Goal: Task Accomplishment & Management: Use online tool/utility

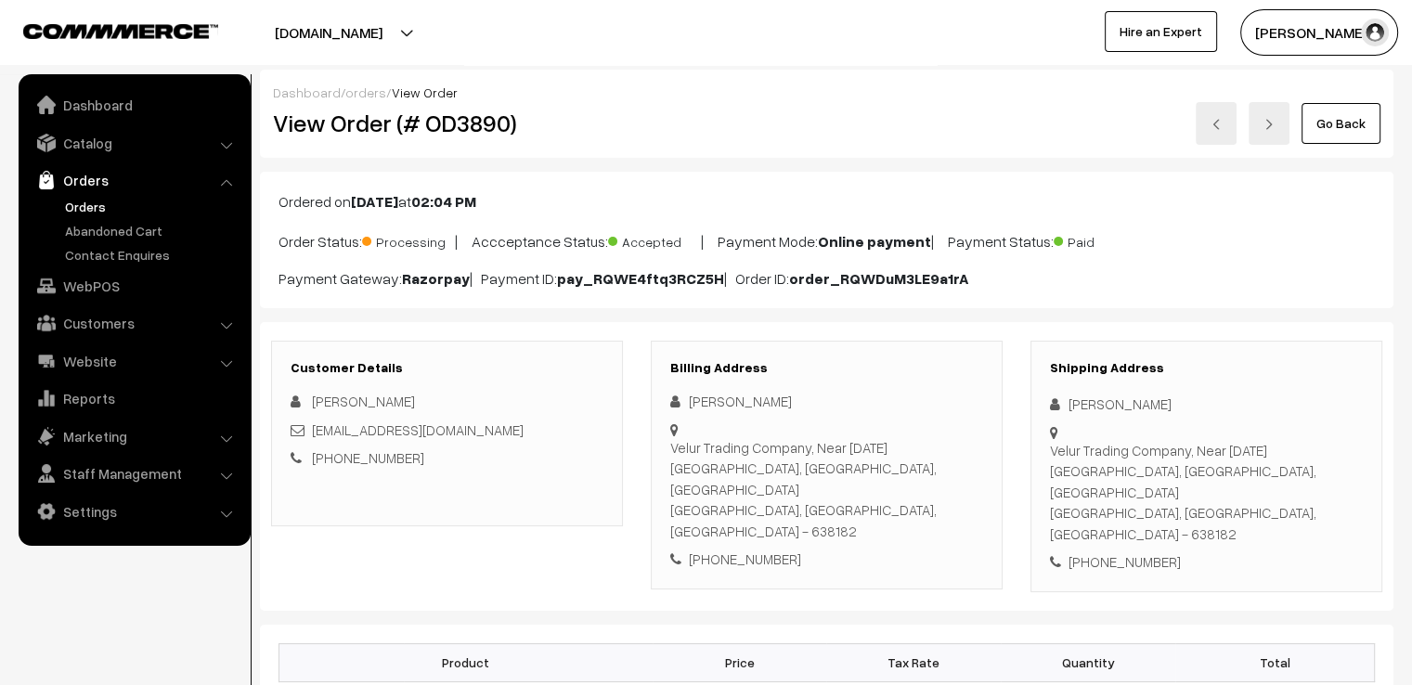
click at [1351, 126] on link "Go Back" at bounding box center [1340, 123] width 79 height 41
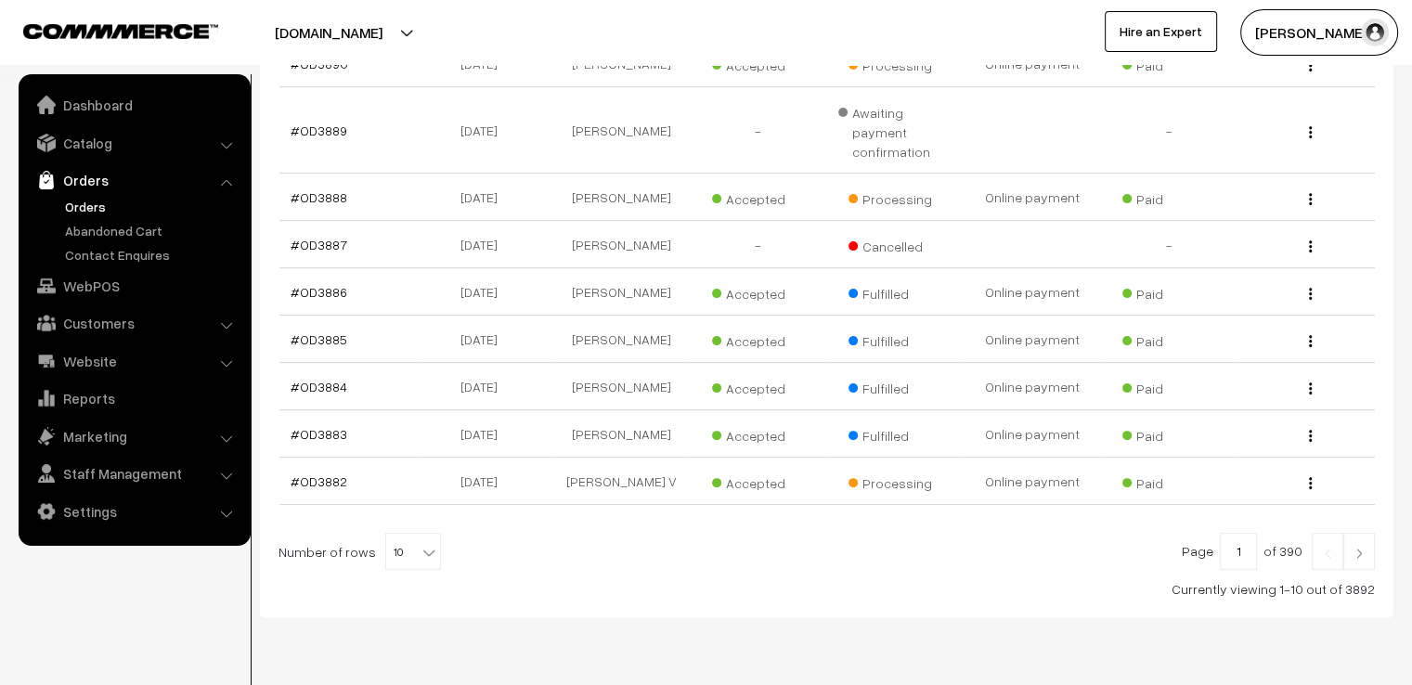
scroll to position [490, 0]
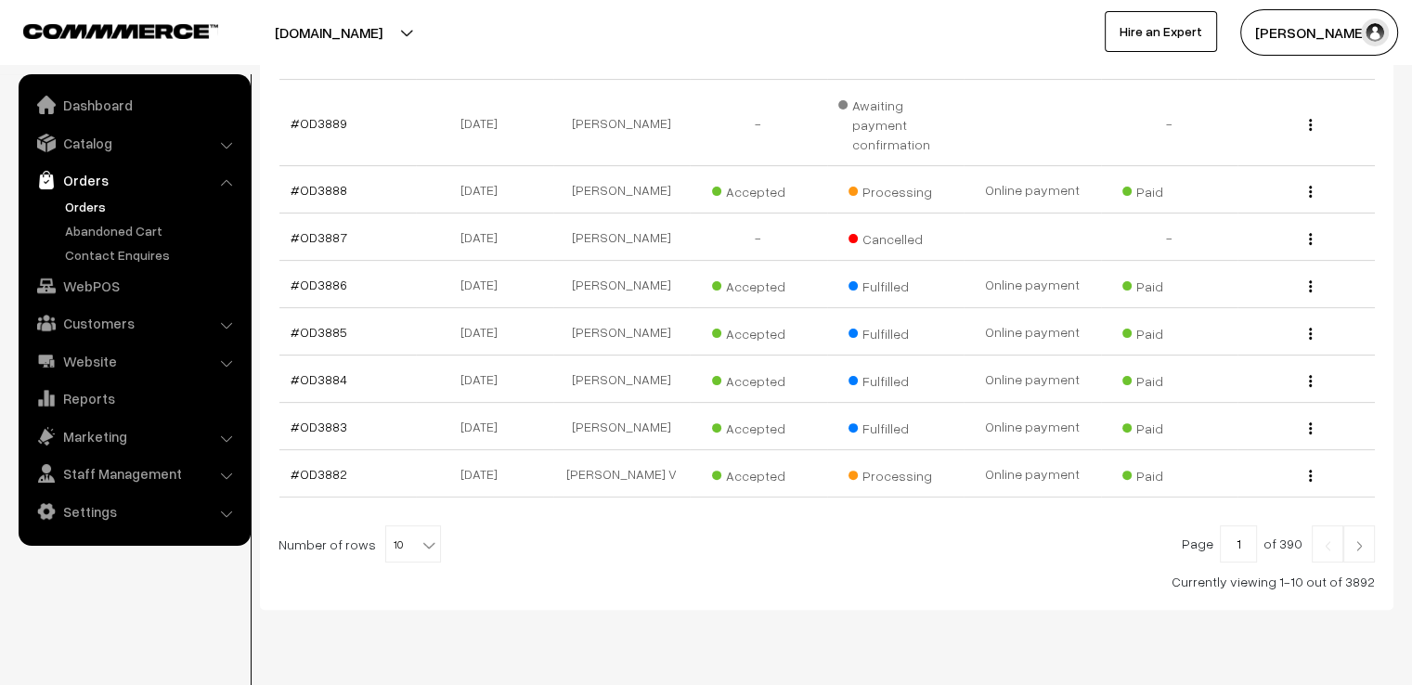
click at [408, 526] on span "10" at bounding box center [413, 544] width 54 height 37
select select "100"
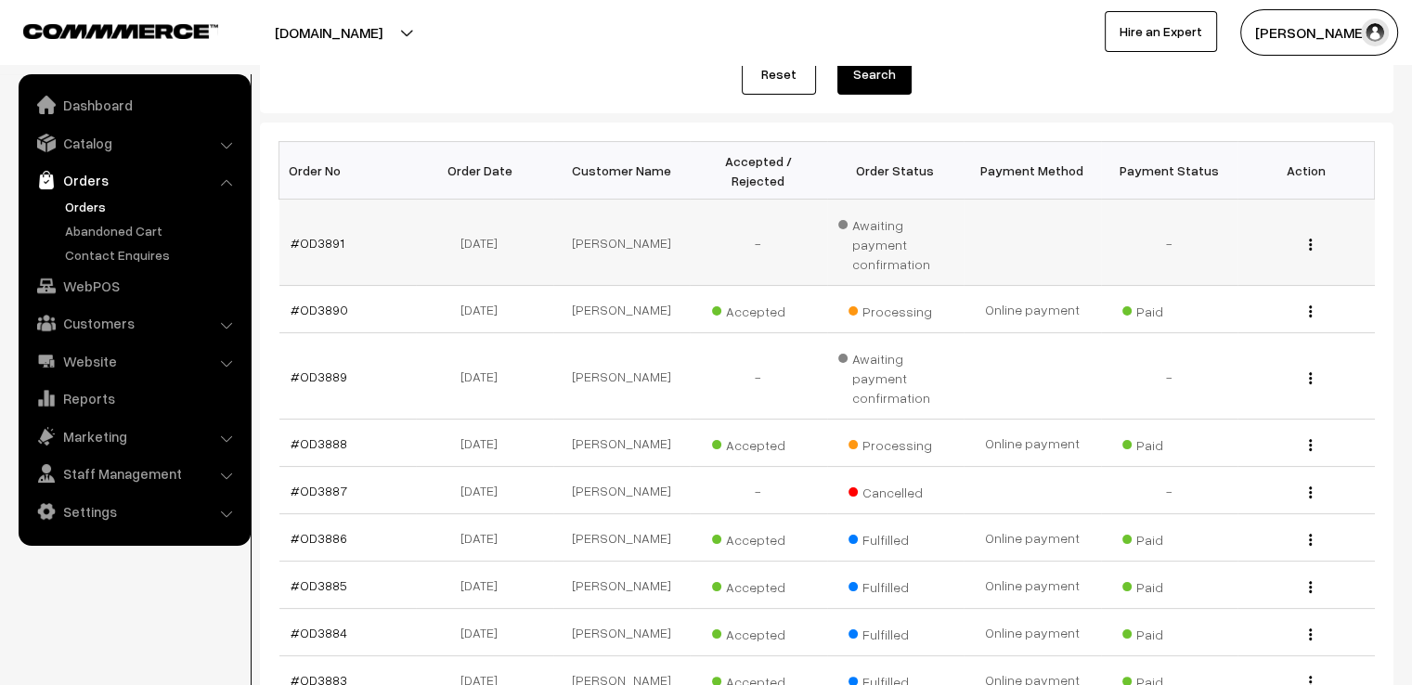
scroll to position [408, 0]
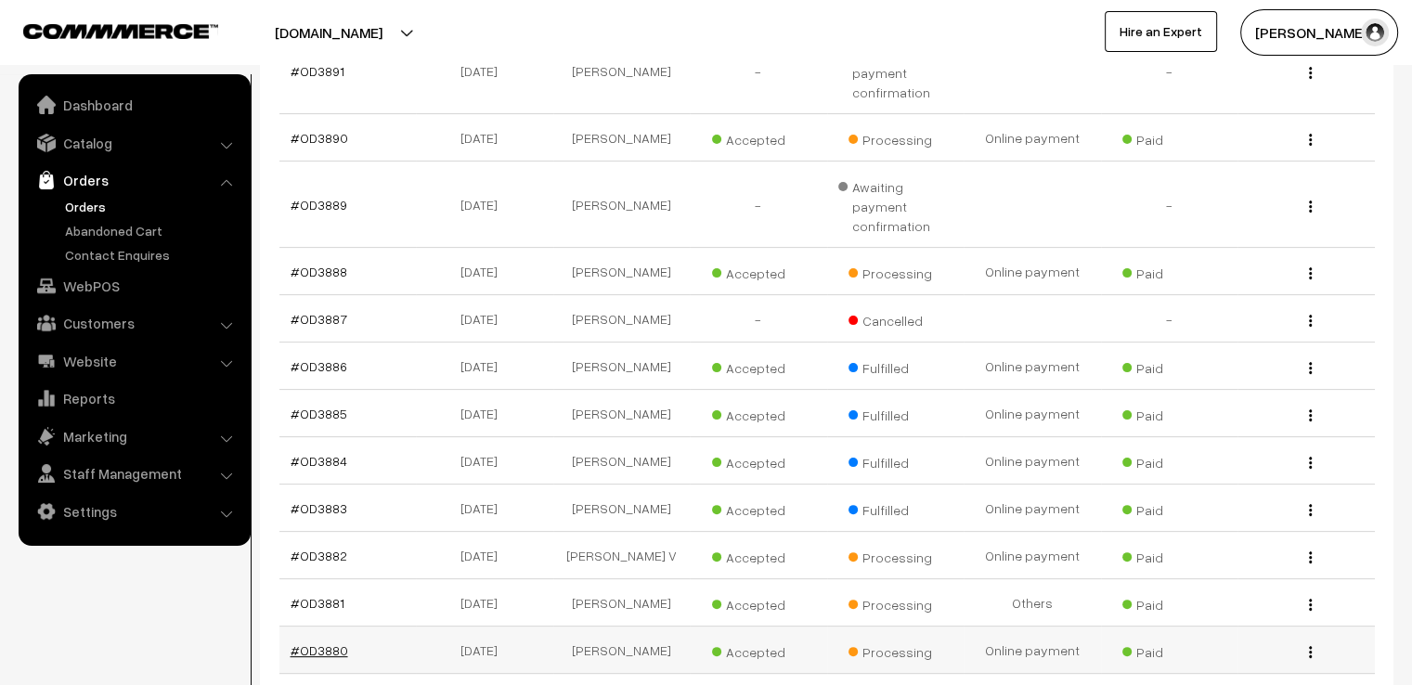
click at [319, 642] on link "#OD3880" at bounding box center [320, 650] width 58 height 16
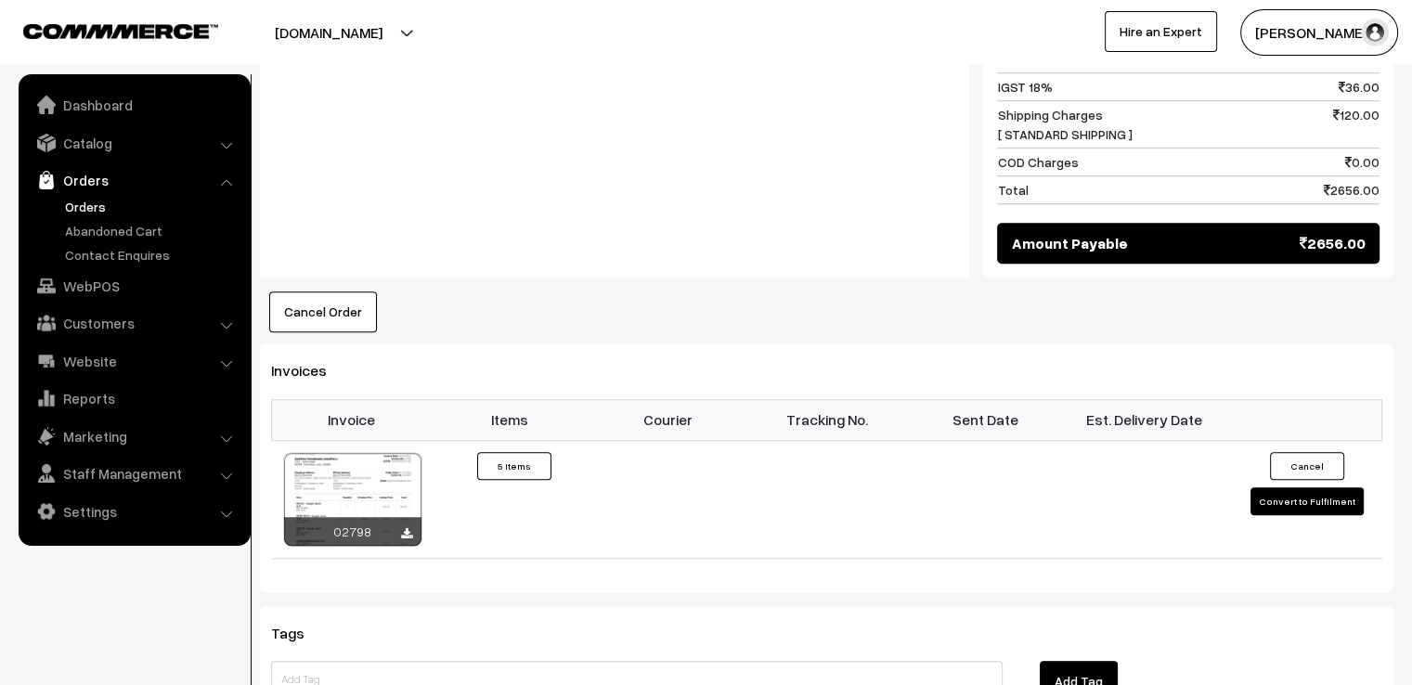
scroll to position [1522, 0]
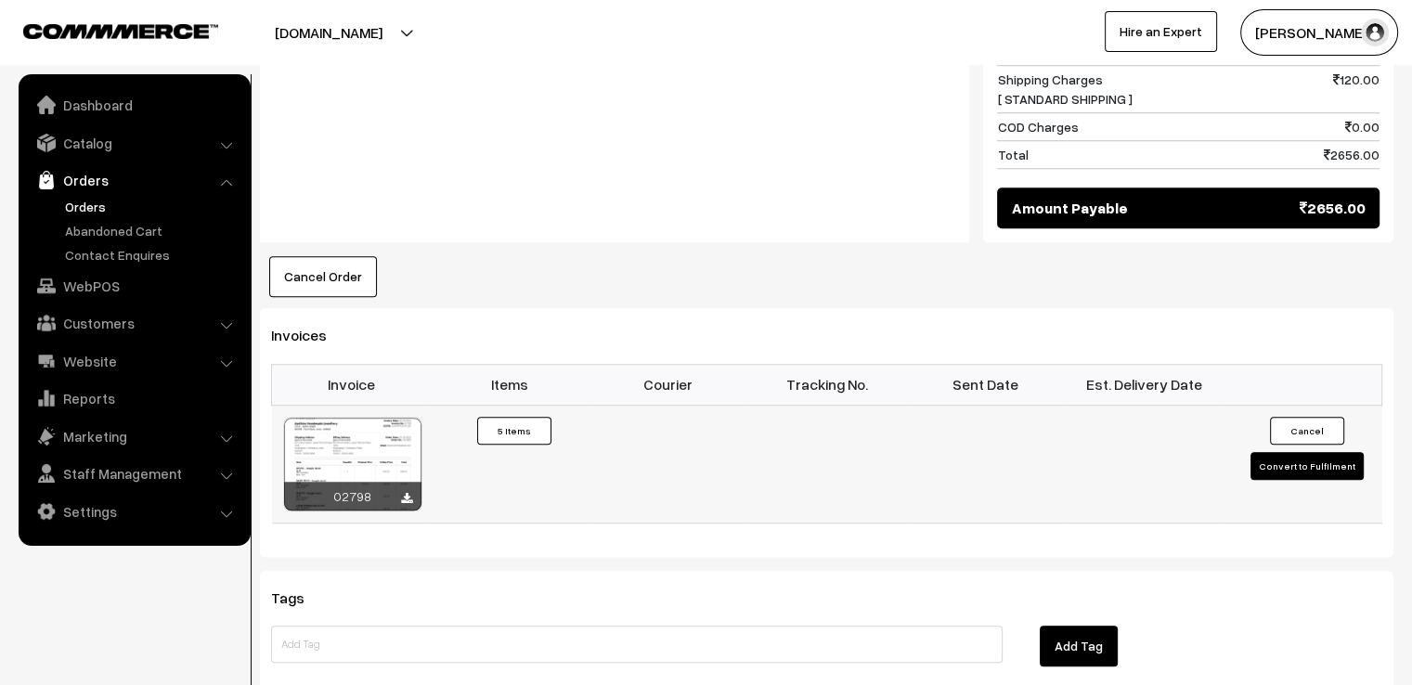
click at [1315, 452] on button "Convert to Fulfilment" at bounding box center [1306, 466] width 113 height 28
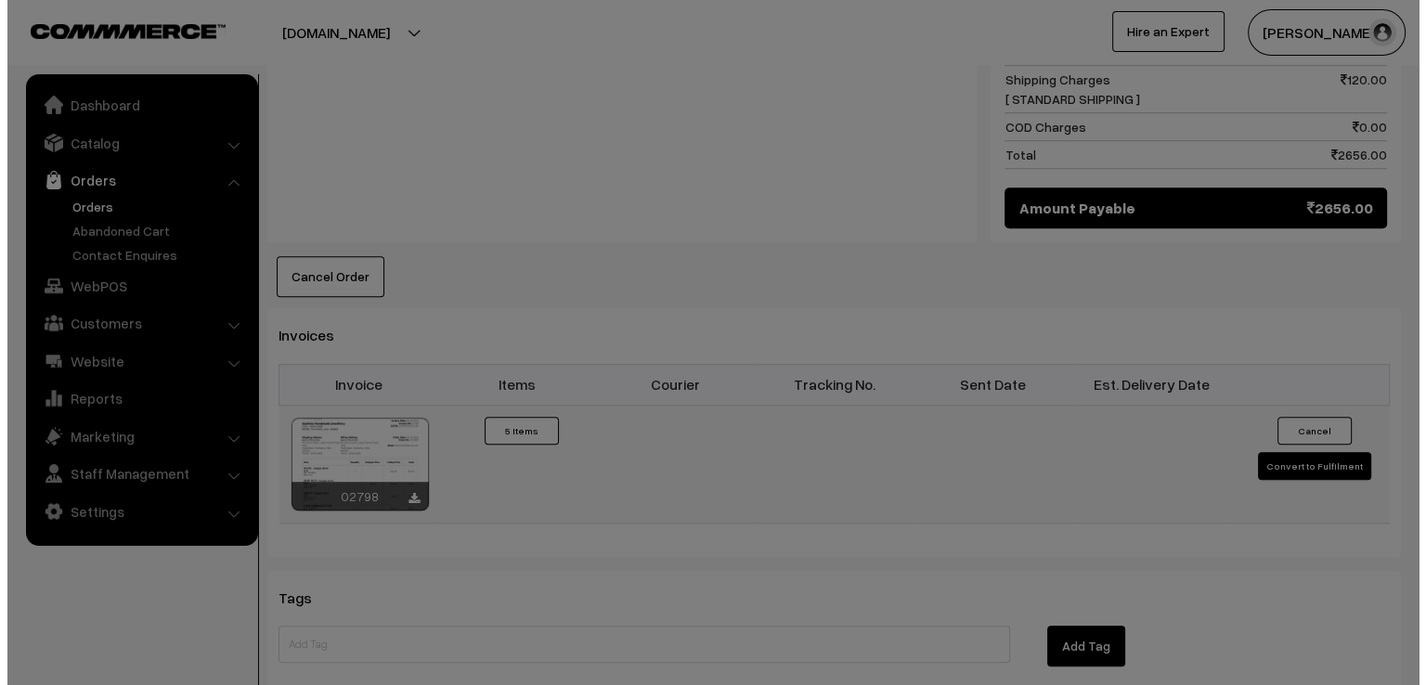
scroll to position [1530, 0]
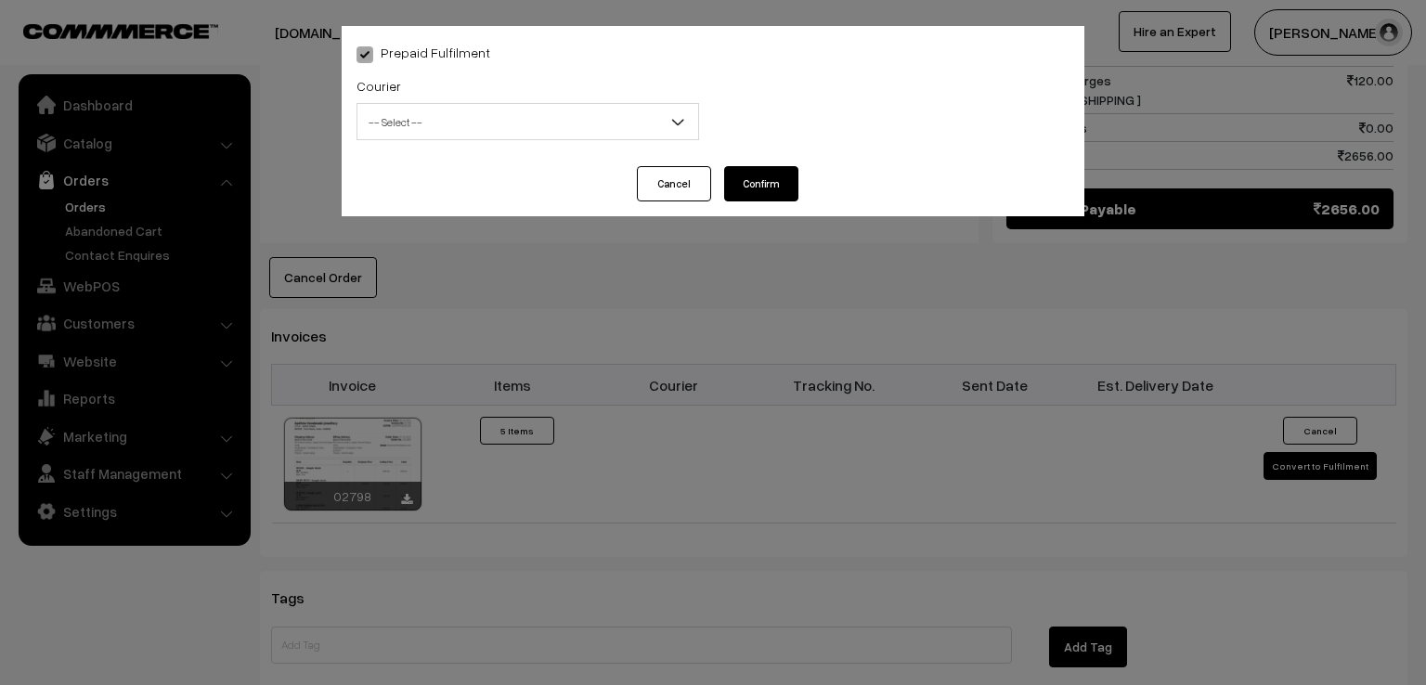
click at [665, 133] on span "-- Select --" at bounding box center [527, 122] width 341 height 32
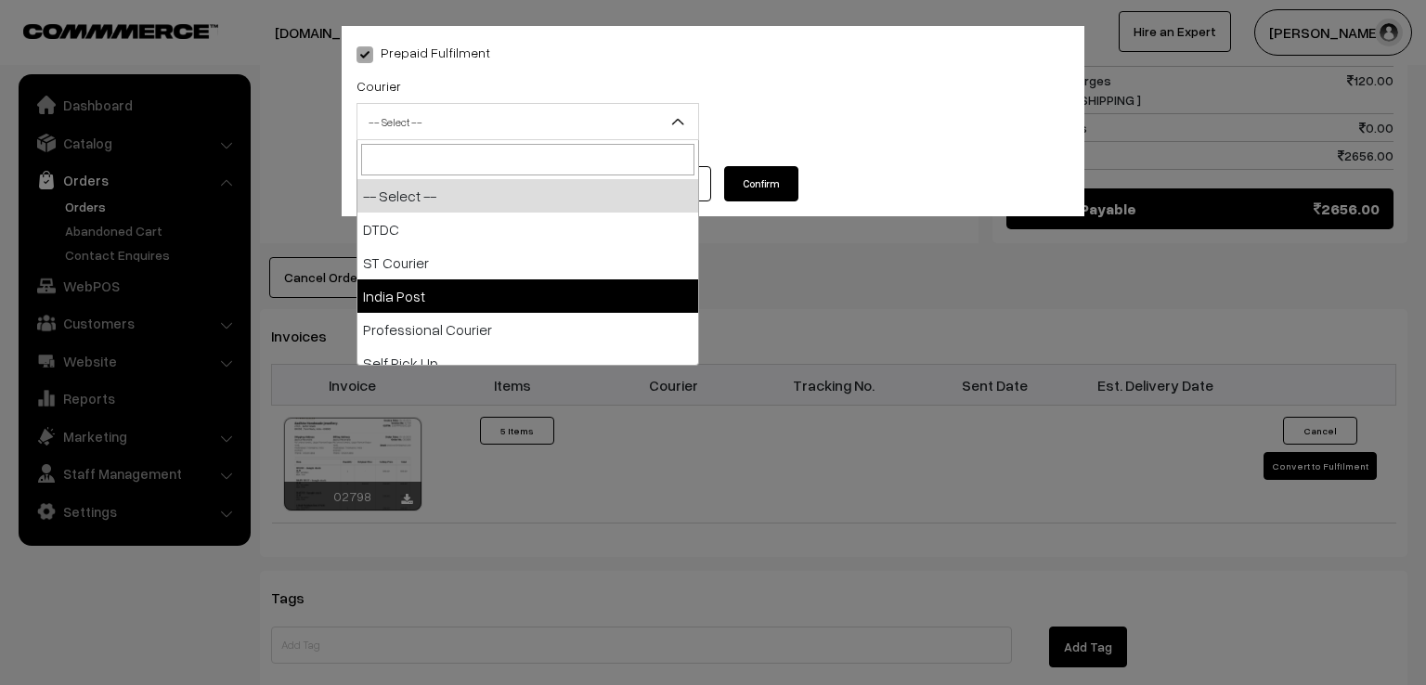
select select "3"
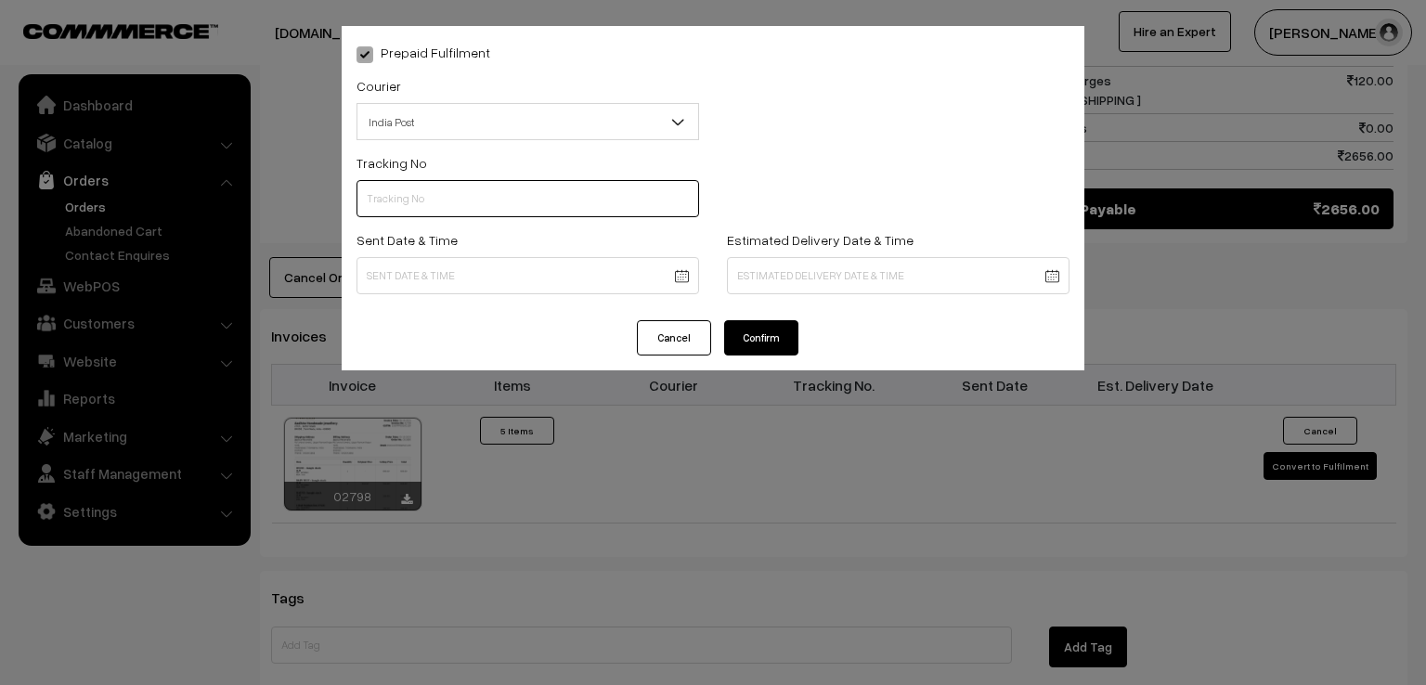
click at [432, 199] on input "text" at bounding box center [527, 198] width 343 height 37
type input "e"
type input "R"
type input "ET659447483IN"
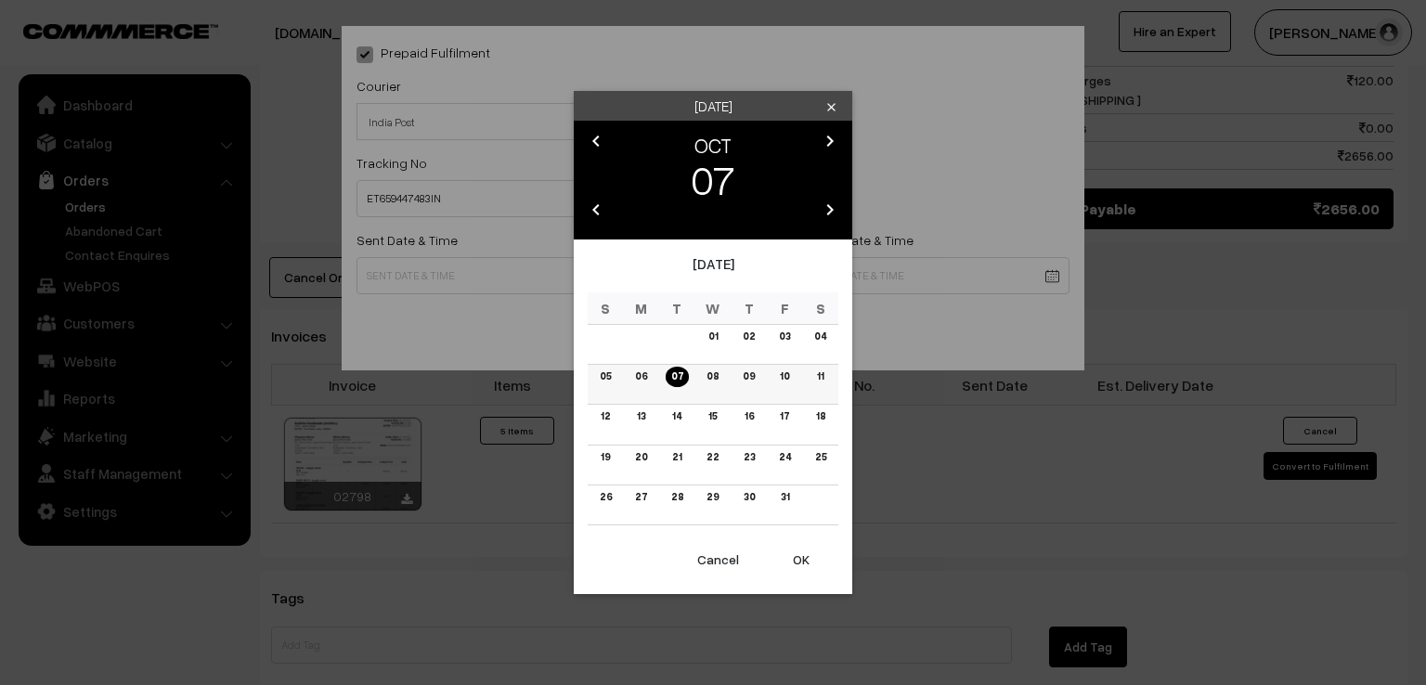
click at [646, 380] on link "06" at bounding box center [640, 376] width 23 height 19
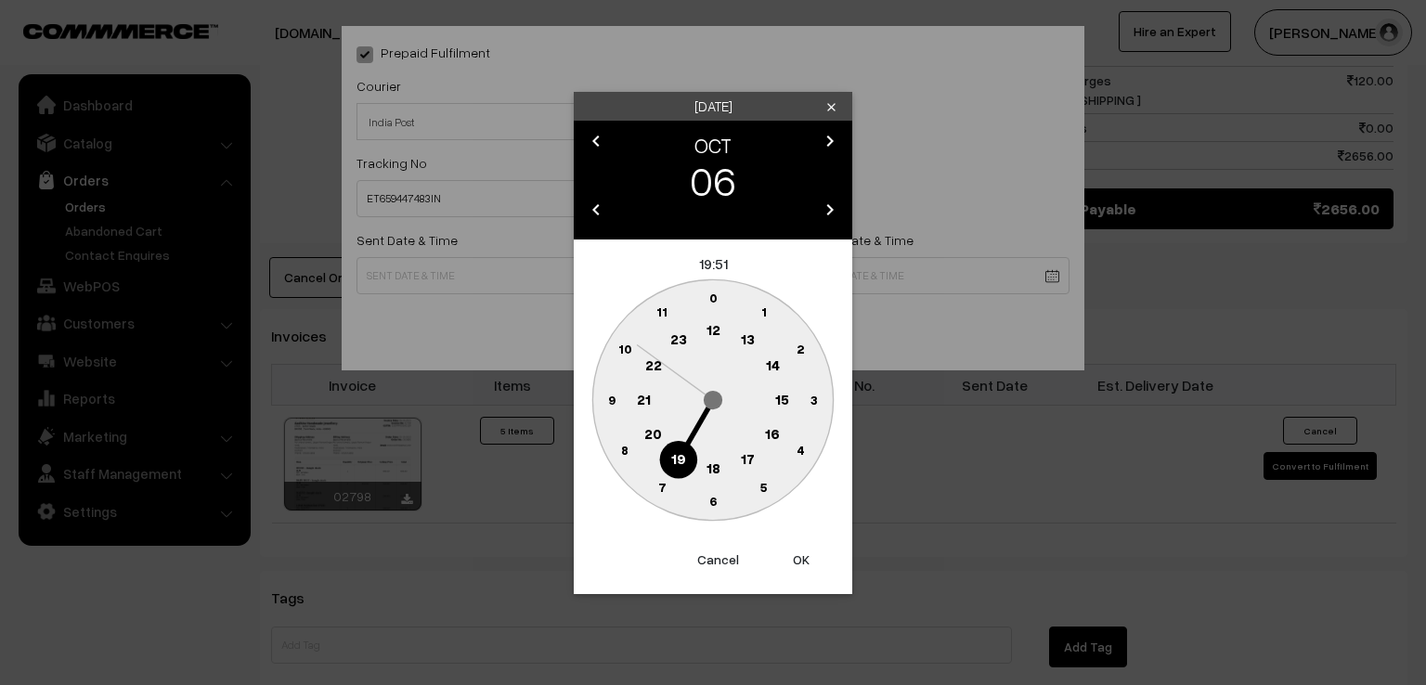
click at [605, 396] on circle at bounding box center [611, 400] width 38 height 38
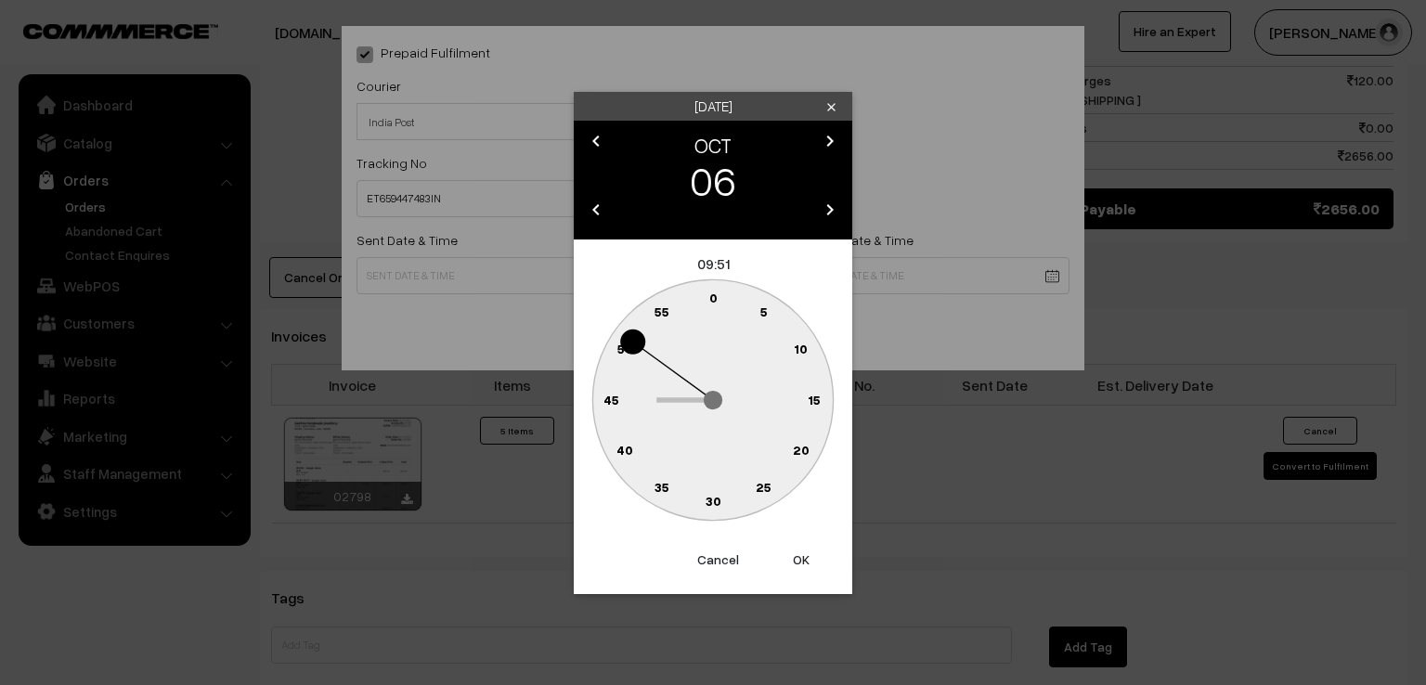
click at [712, 298] on text "0" at bounding box center [713, 298] width 8 height 16
type input "06-10-2025 09:00"
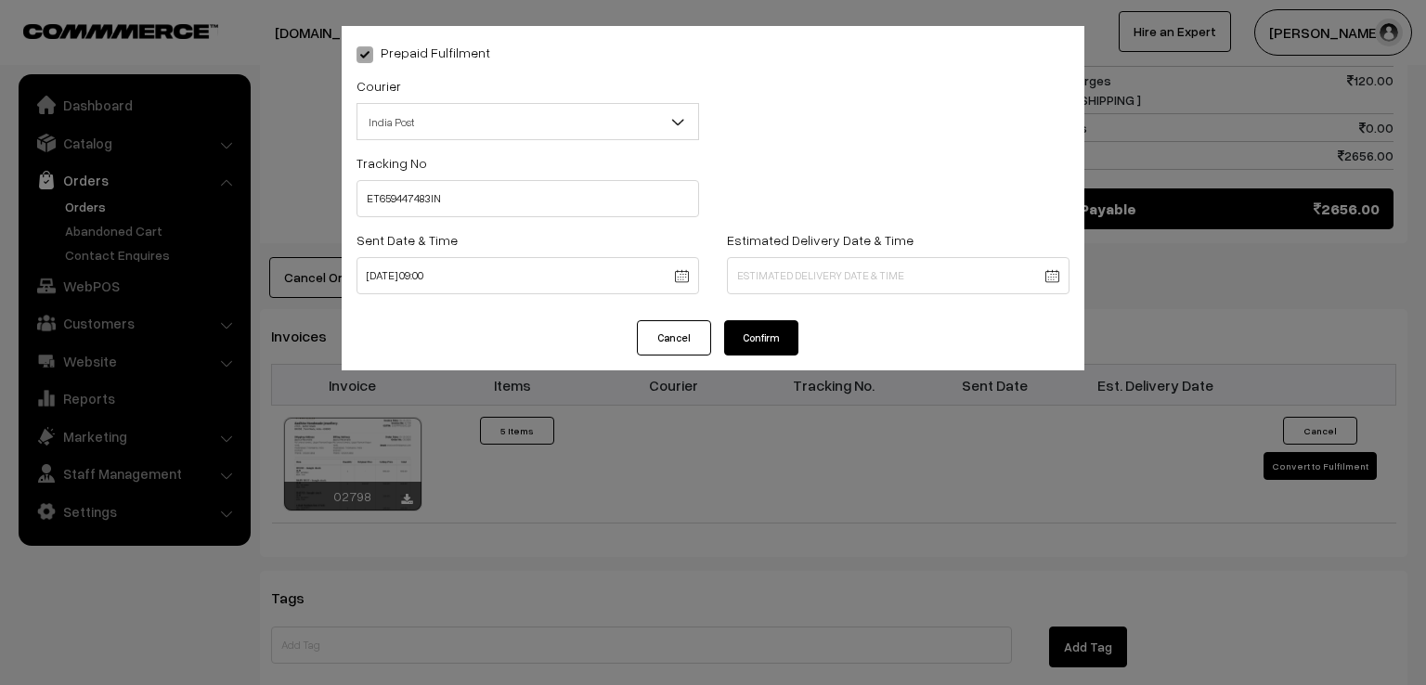
click at [750, 349] on button "Confirm" at bounding box center [761, 337] width 74 height 35
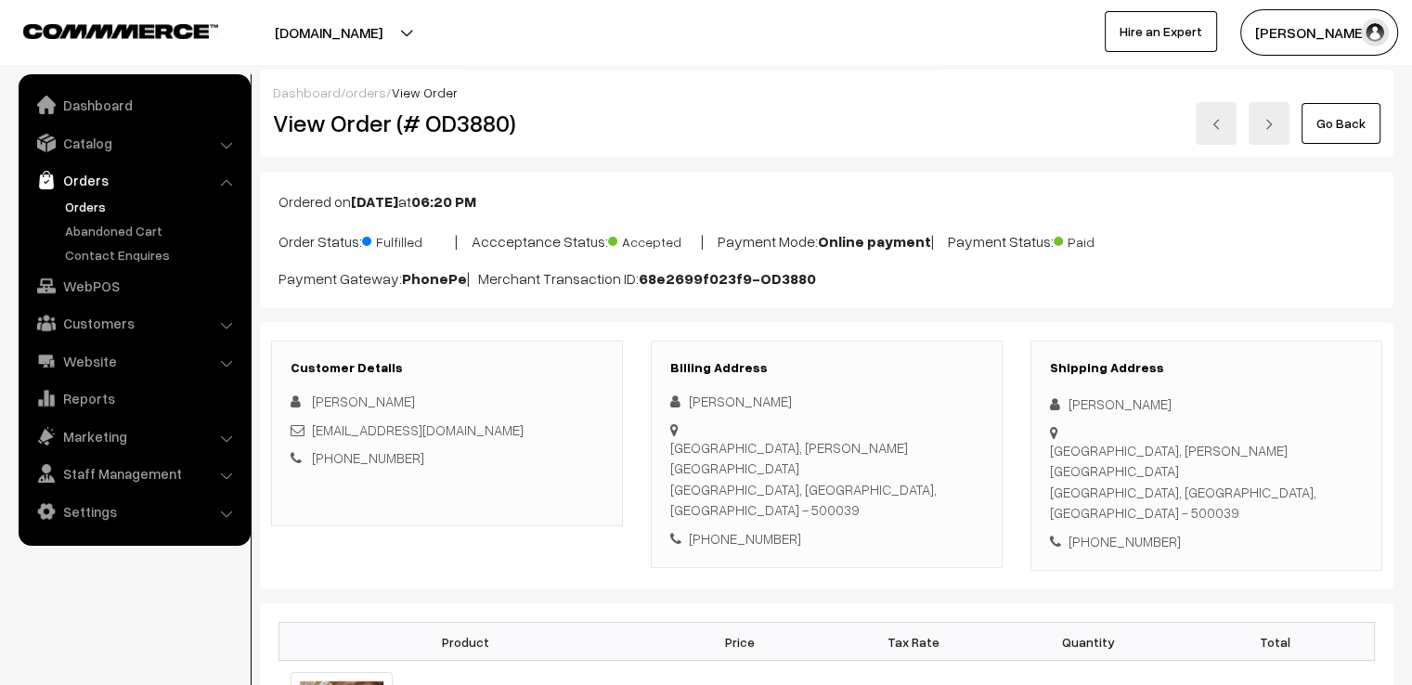
click at [1318, 137] on link "Go Back" at bounding box center [1340, 123] width 79 height 41
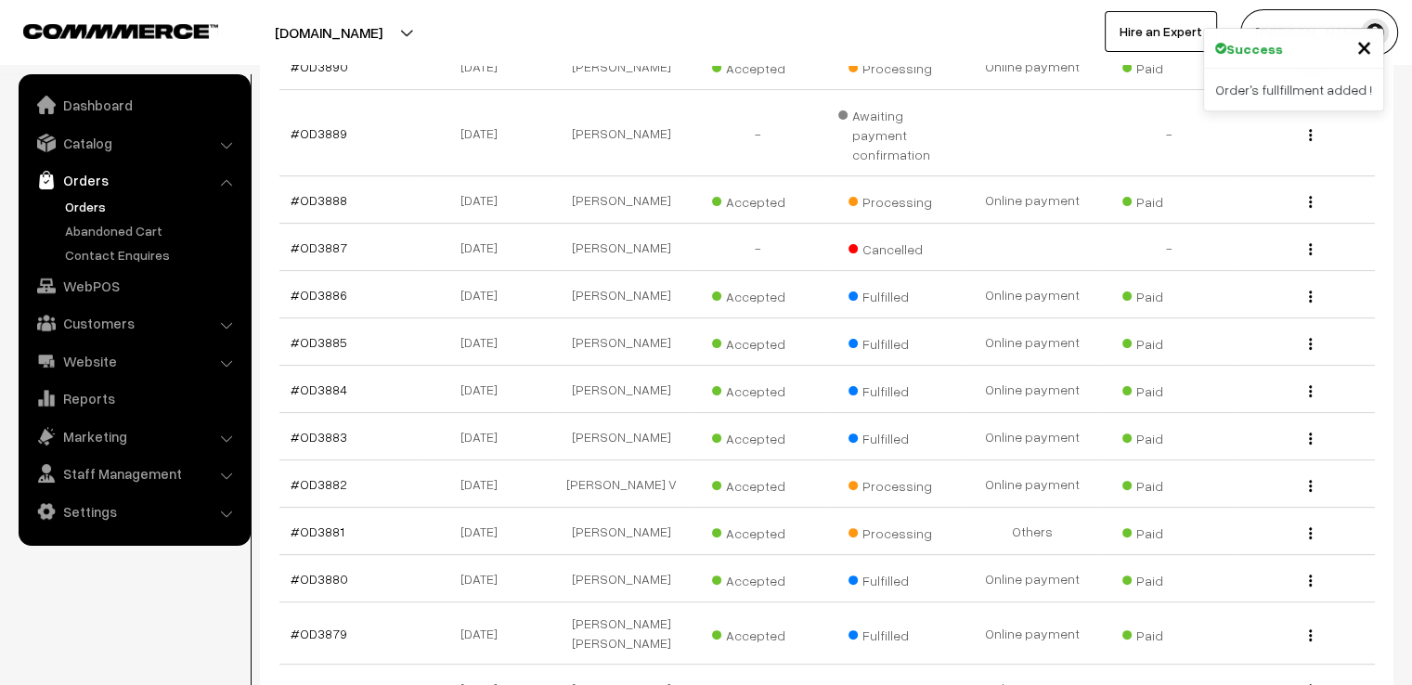
scroll to position [666, 0]
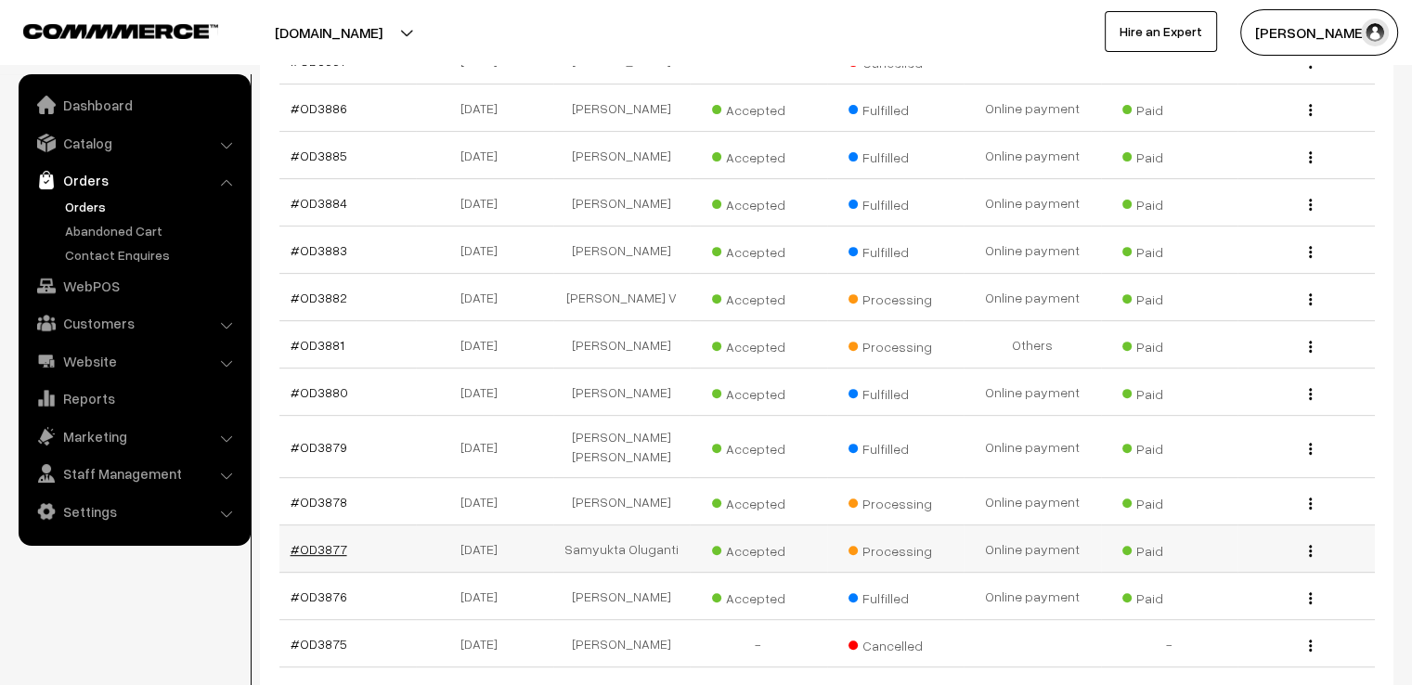
click at [329, 541] on link "#OD3877" at bounding box center [319, 549] width 57 height 16
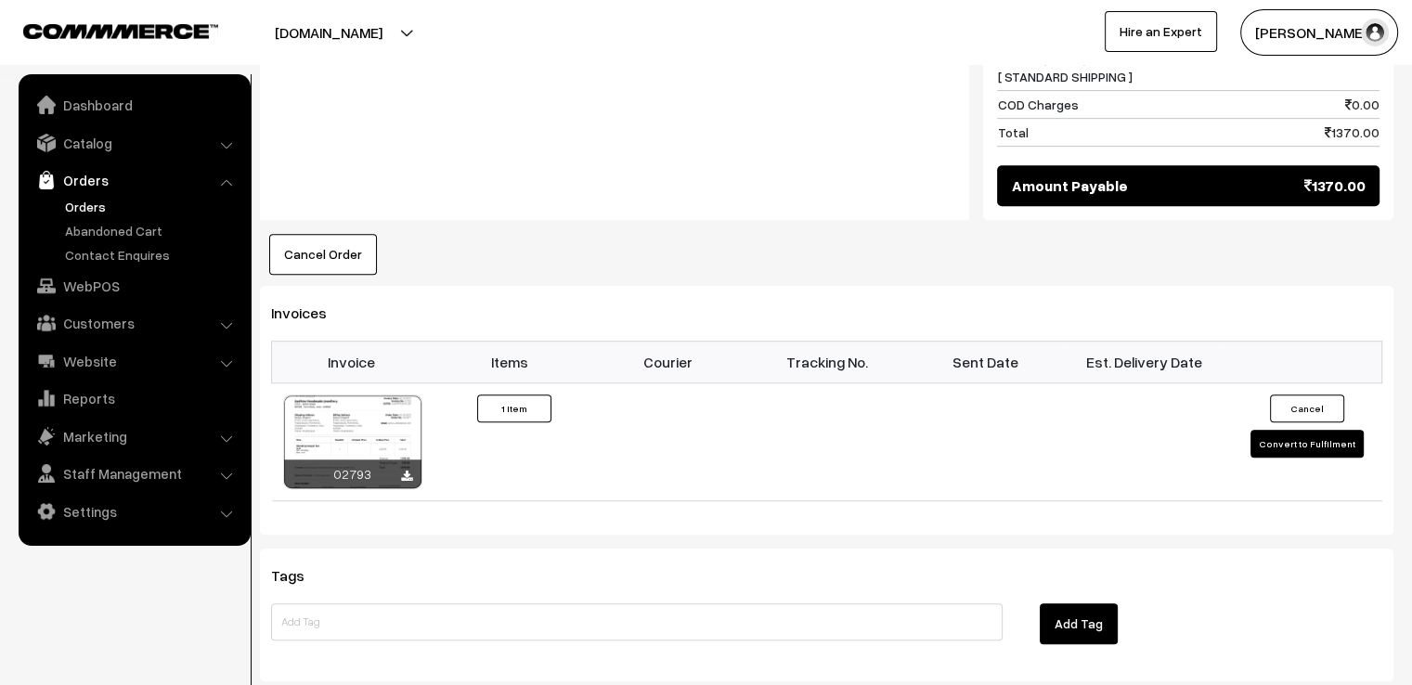
scroll to position [1040, 0]
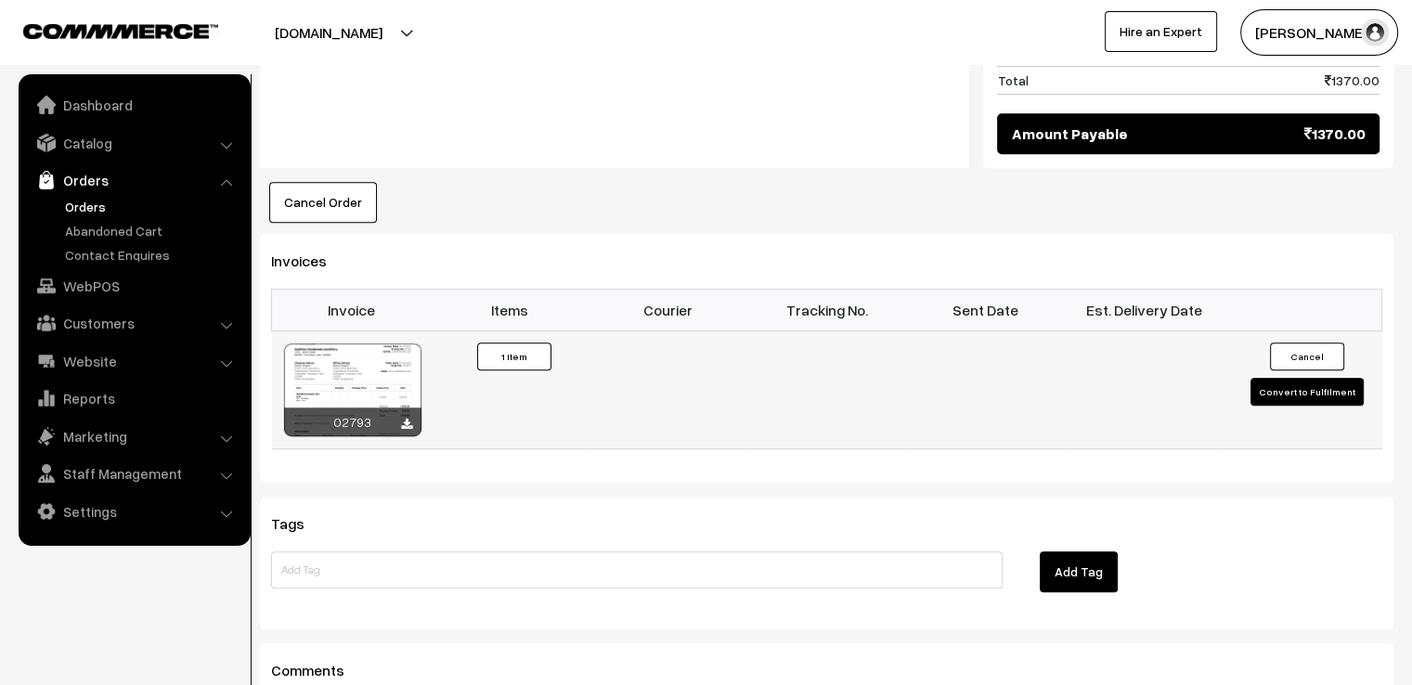
click at [1318, 378] on button "Convert to Fulfilment" at bounding box center [1306, 392] width 113 height 28
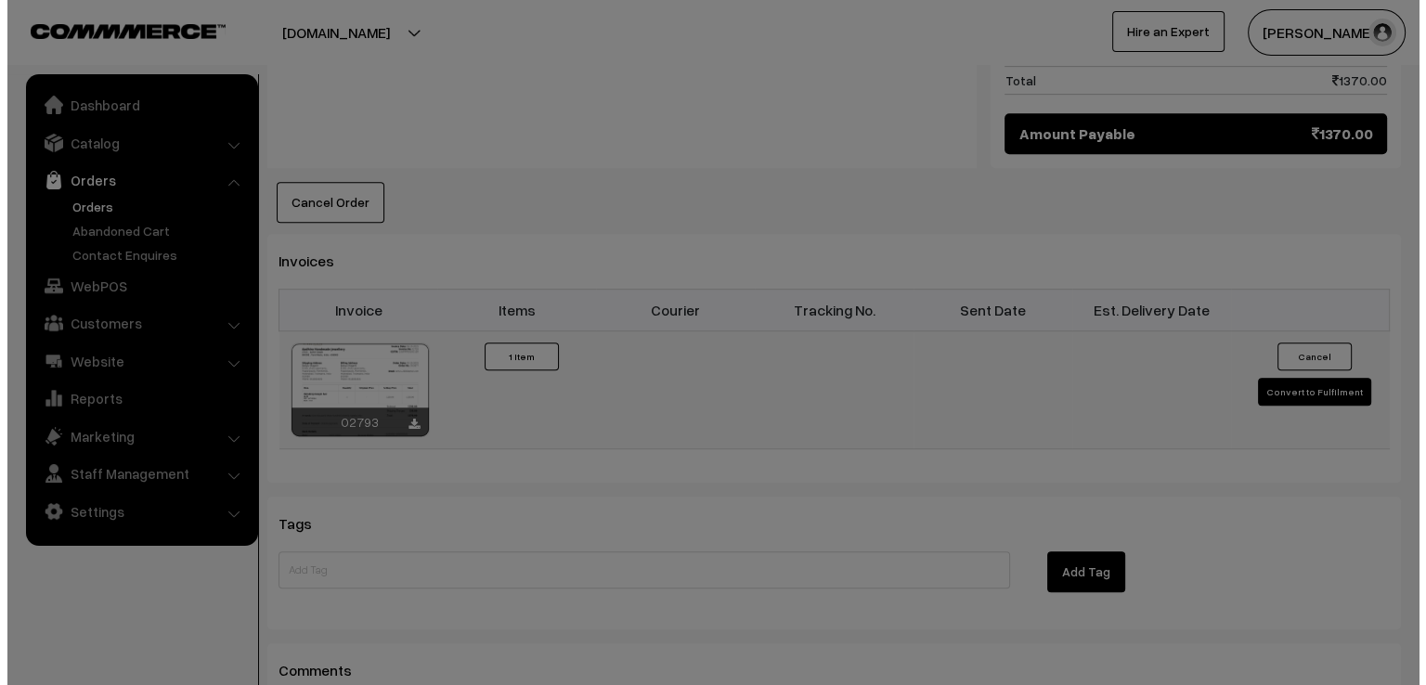
scroll to position [1041, 0]
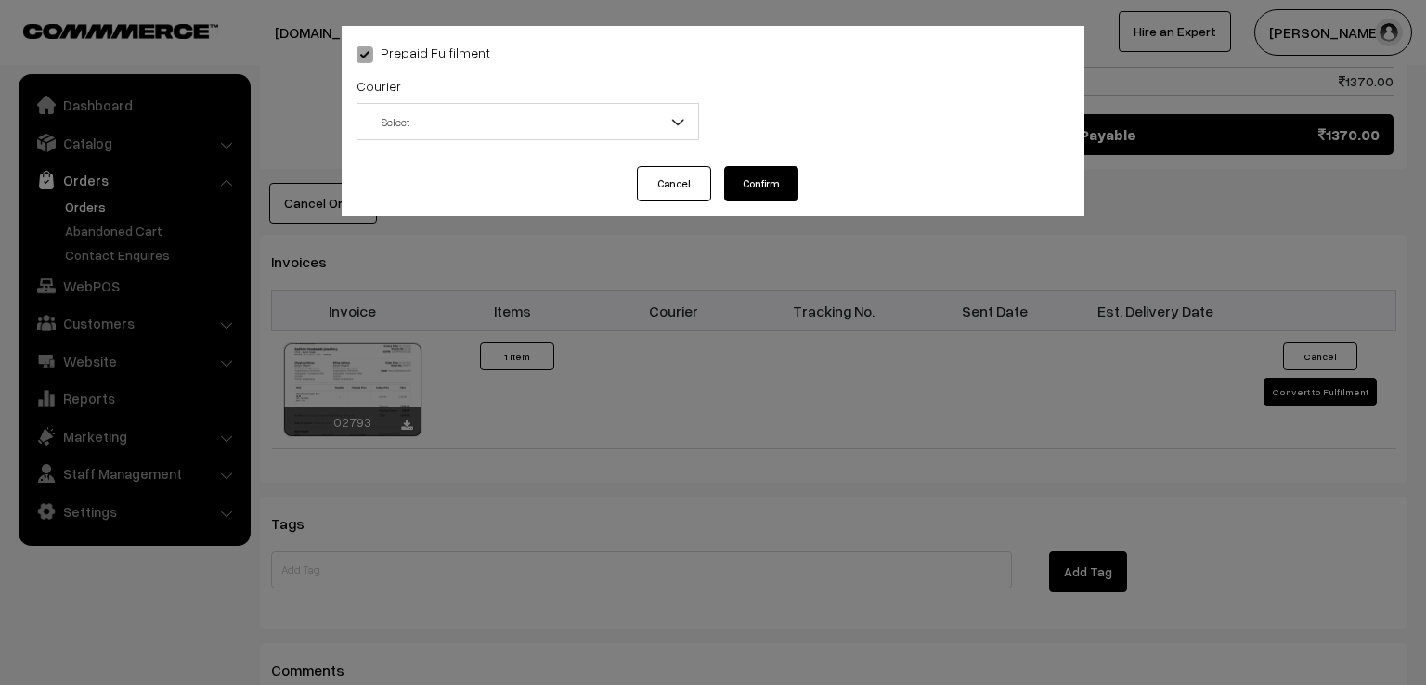
click at [416, 125] on span "-- Select --" at bounding box center [527, 122] width 341 height 32
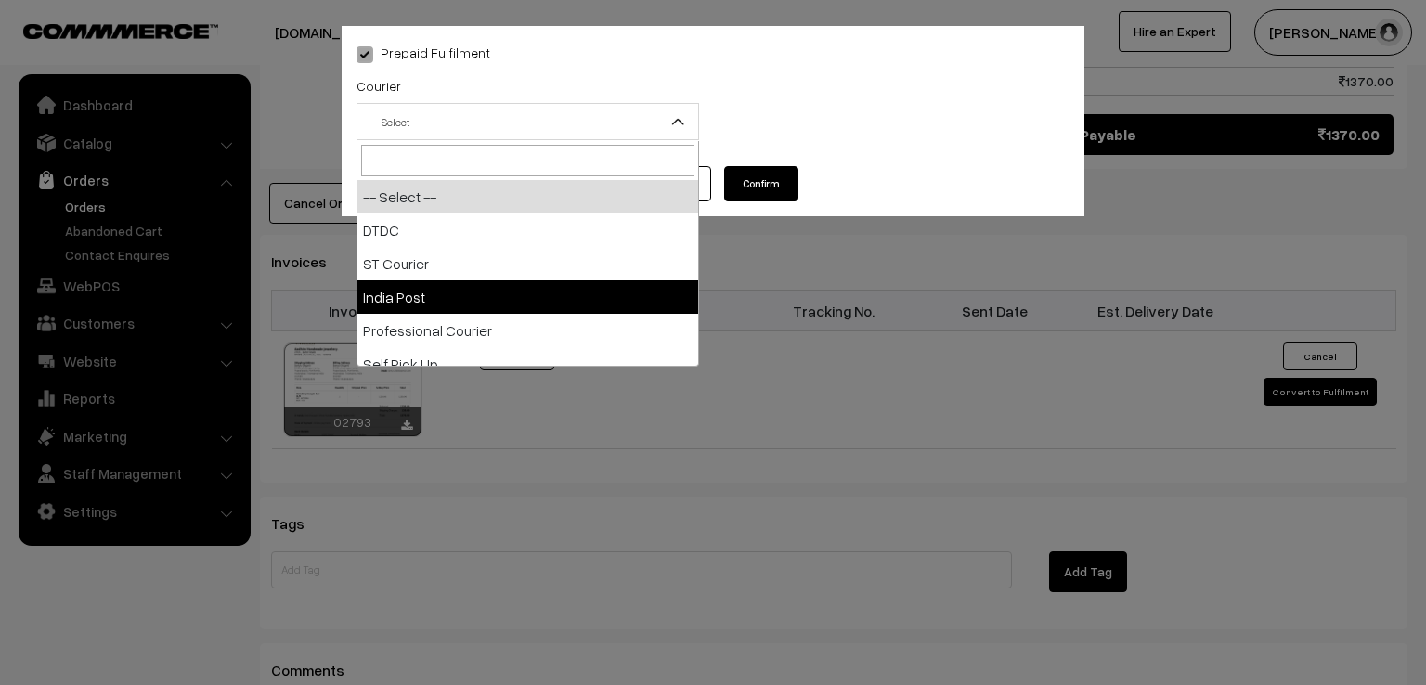
select select "3"
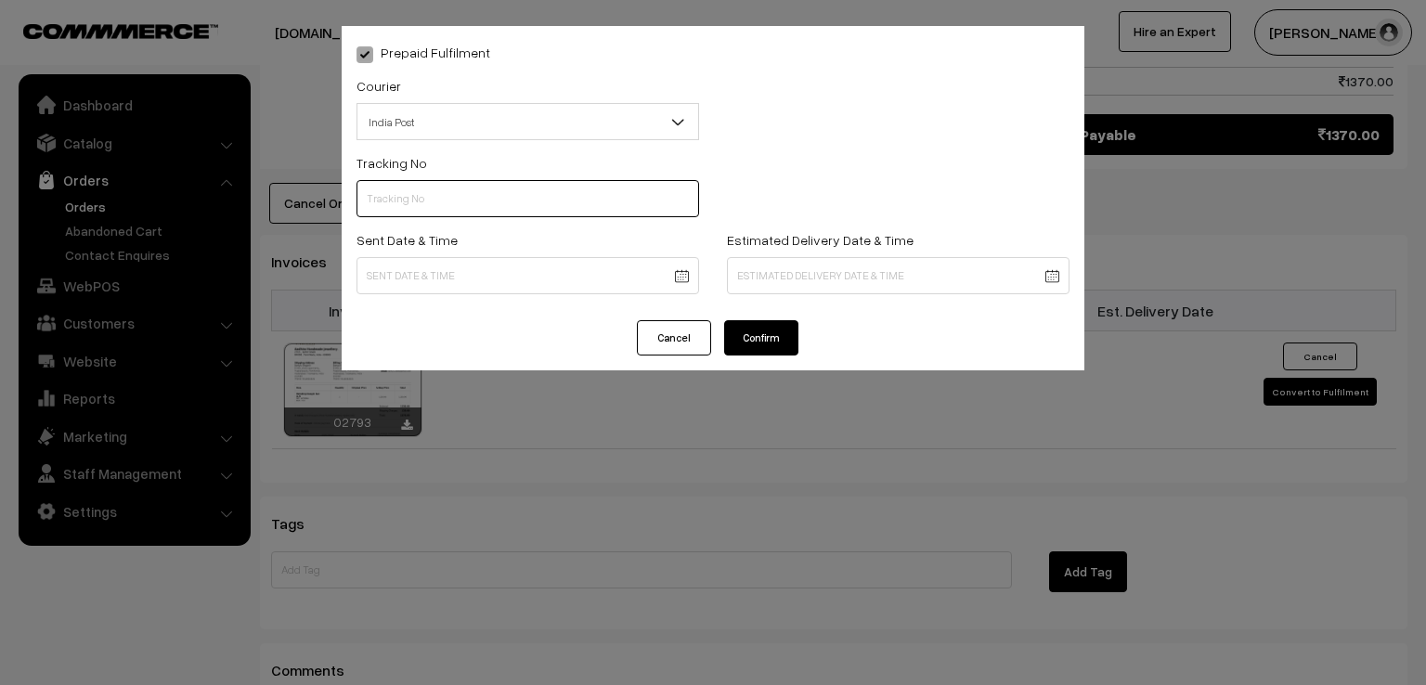
click at [387, 199] on input "text" at bounding box center [527, 198] width 343 height 37
type input "ET659447470IN"
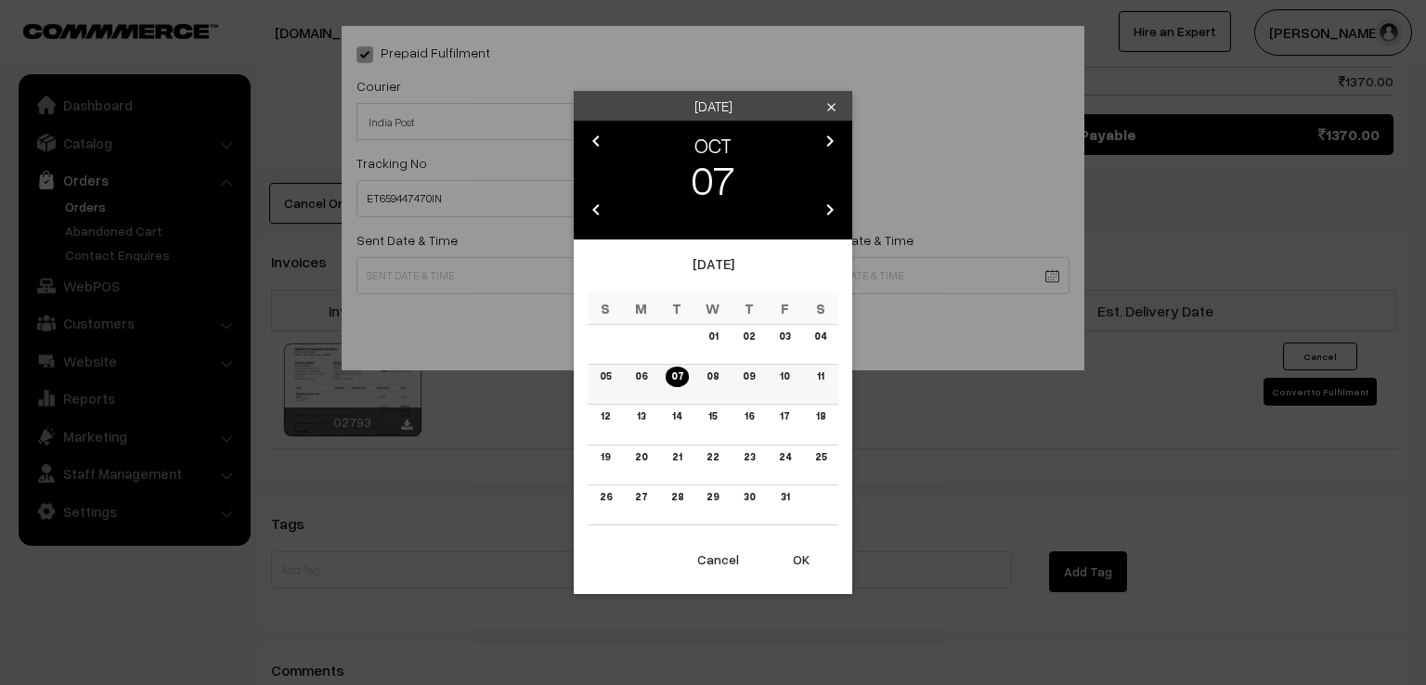
click at [687, 372] on link "07" at bounding box center [677, 376] width 23 height 19
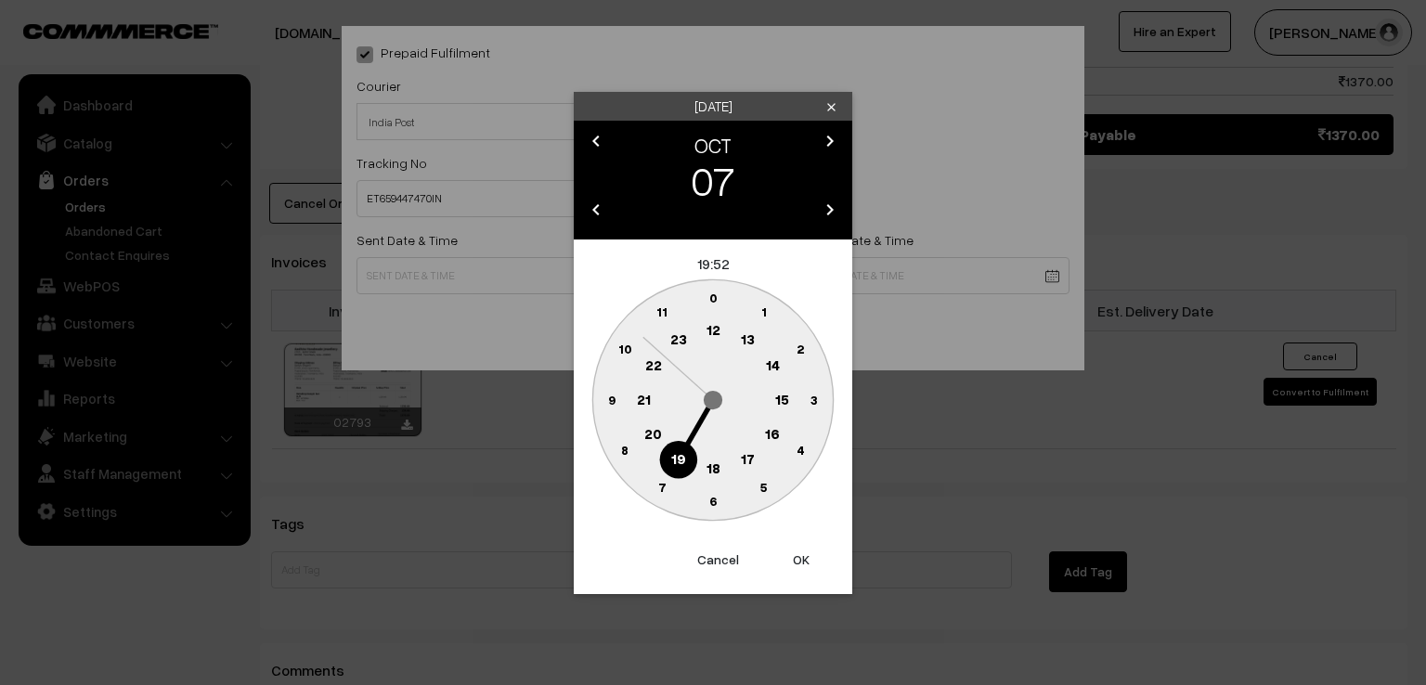
click at [612, 395] on text "9" at bounding box center [611, 399] width 7 height 16
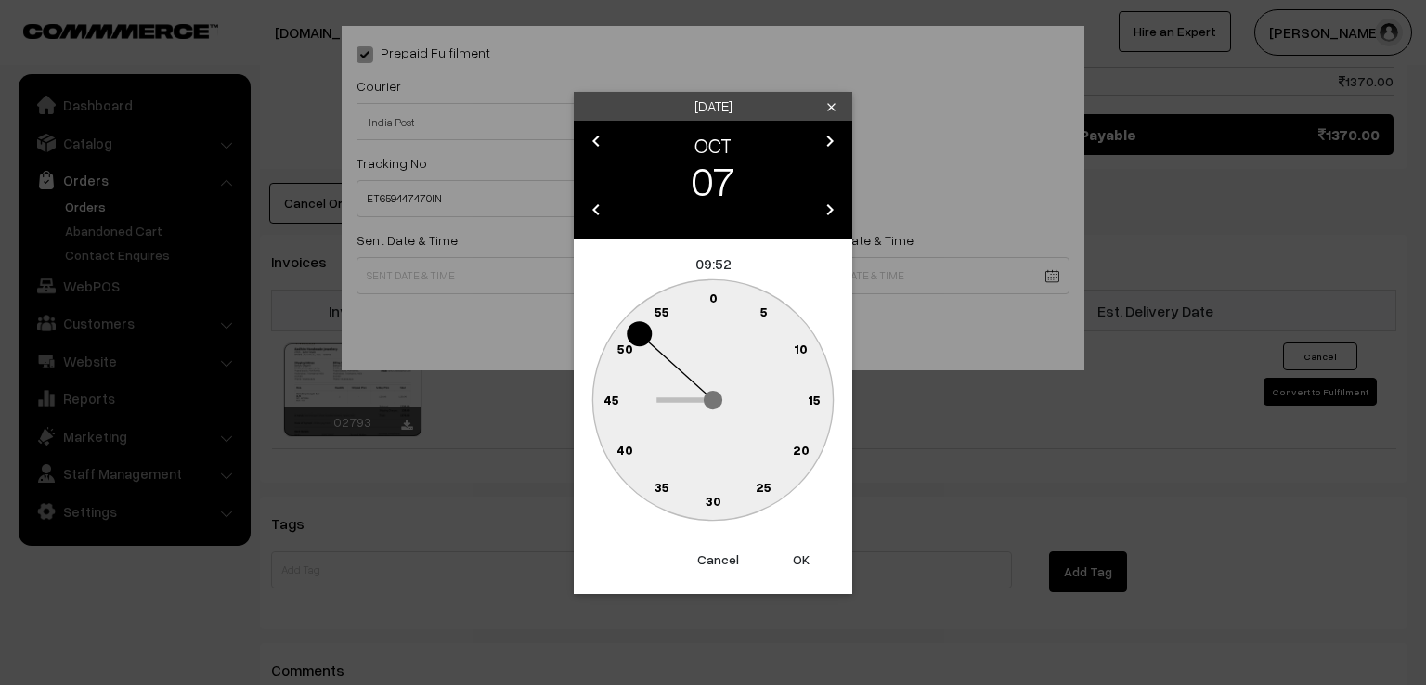
click at [712, 300] on text "0" at bounding box center [713, 298] width 8 height 16
type input "07-10-2025 09:00"
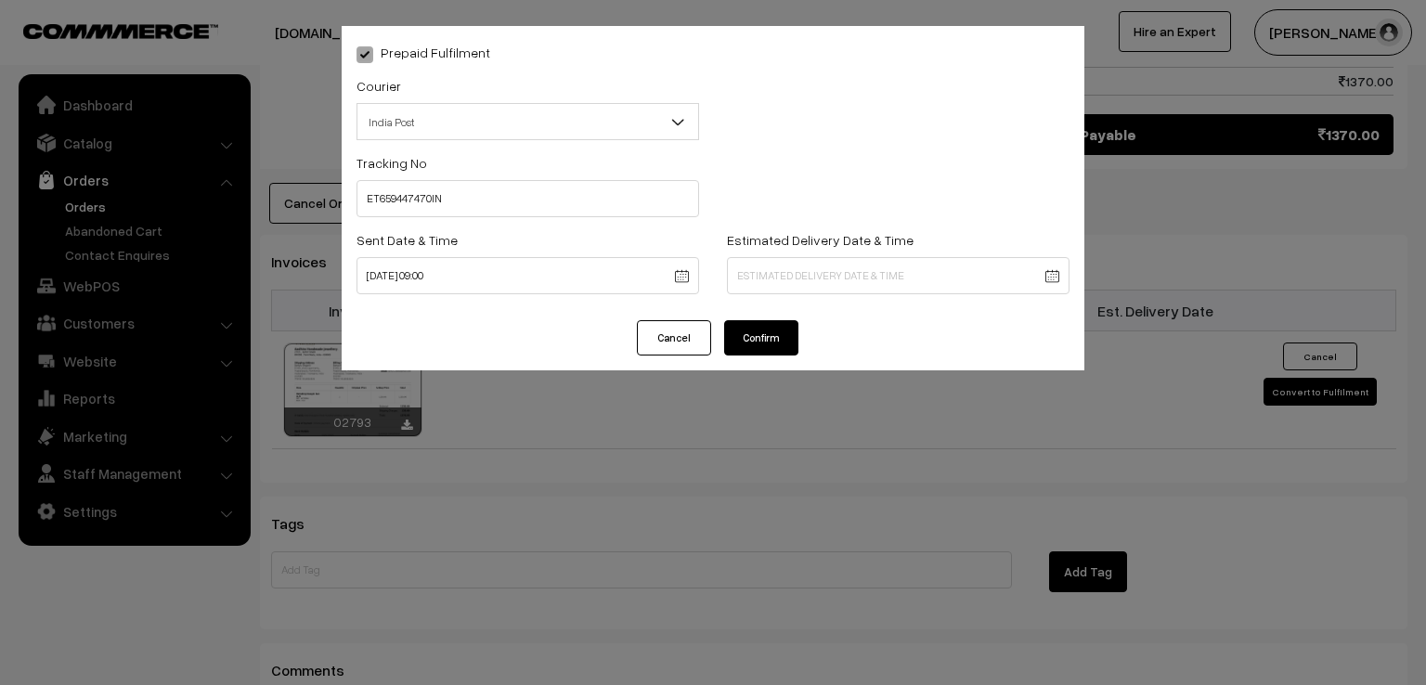
click at [763, 332] on button "Confirm" at bounding box center [761, 337] width 74 height 35
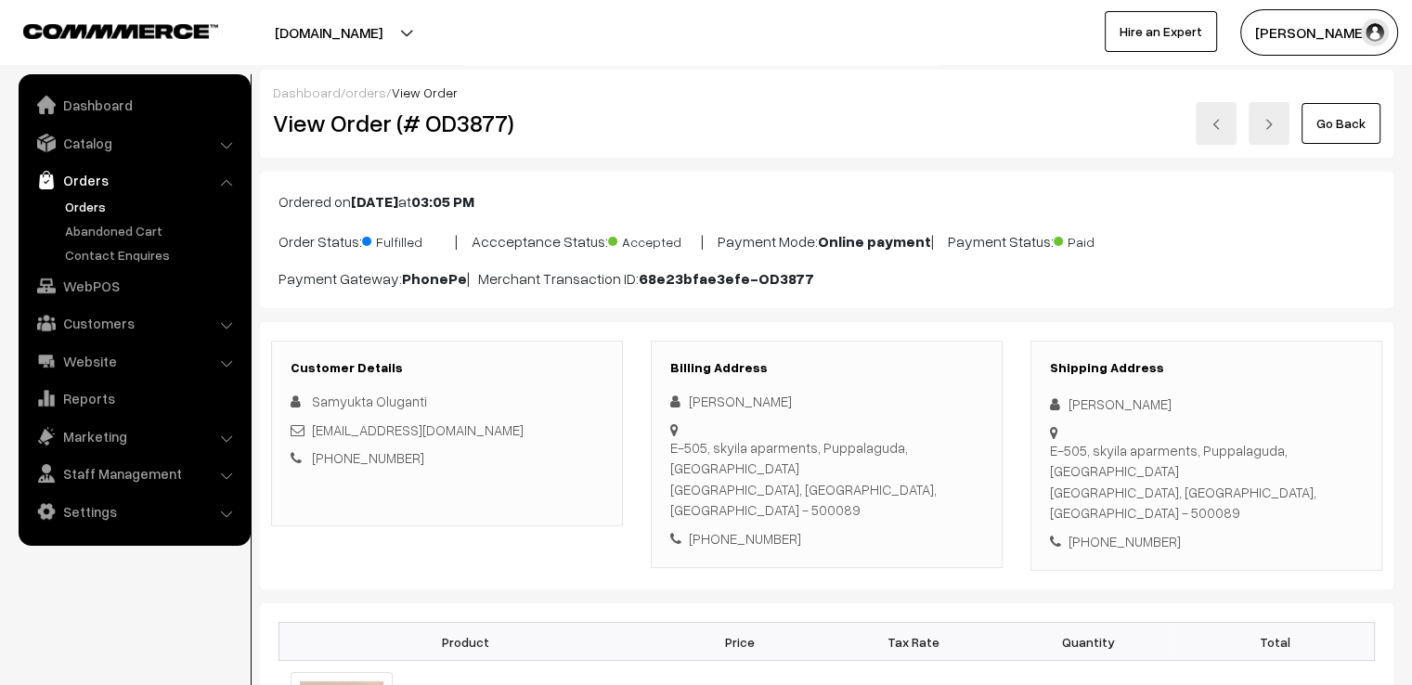
click at [1297, 126] on div "Go Back" at bounding box center [1016, 123] width 729 height 43
click at [1319, 124] on link "Go Back" at bounding box center [1340, 123] width 79 height 41
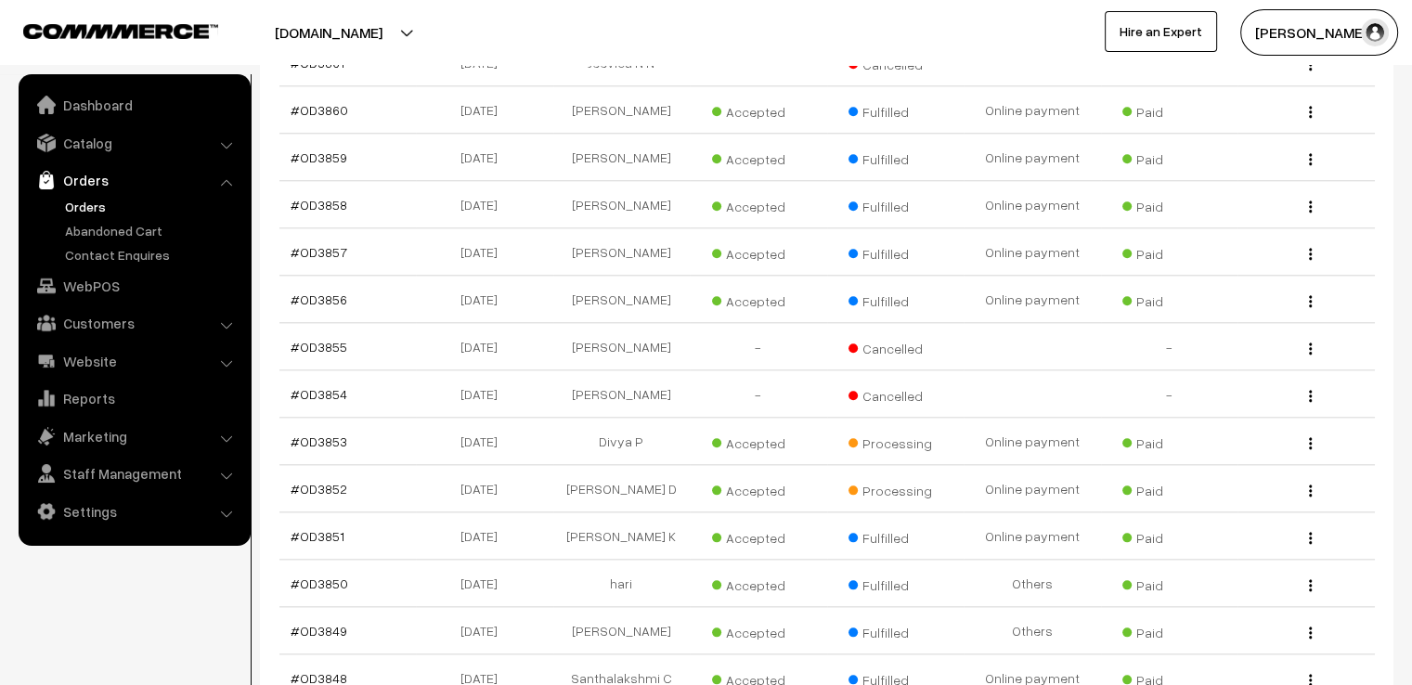
scroll to position [1968, 0]
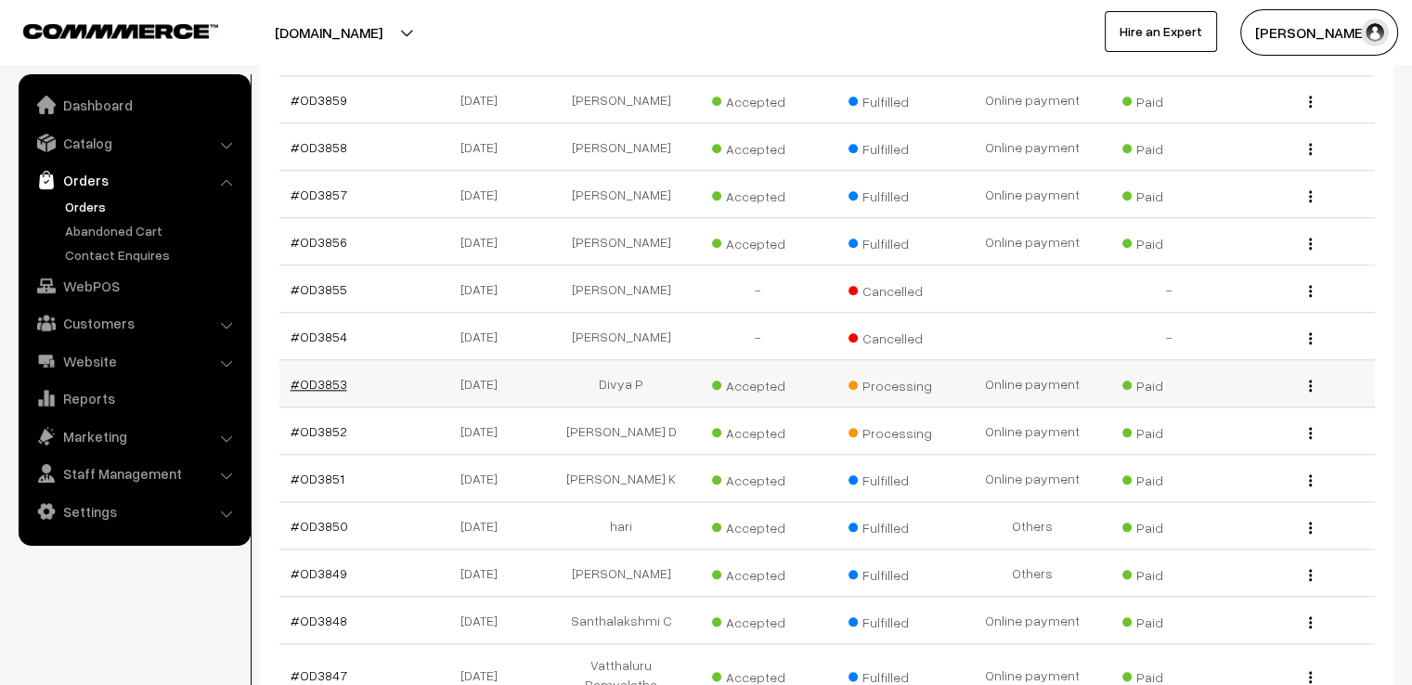
click at [333, 376] on link "#OD3853" at bounding box center [319, 384] width 57 height 16
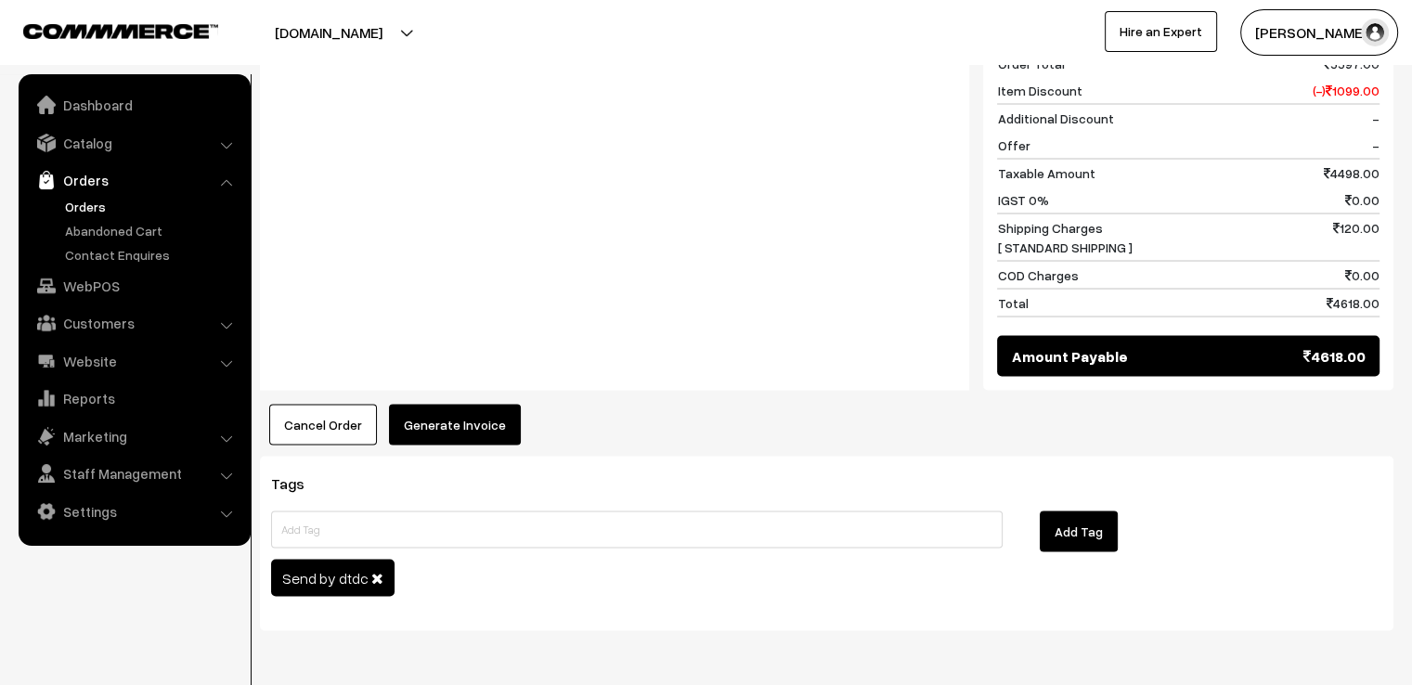
scroll to position [3517, 0]
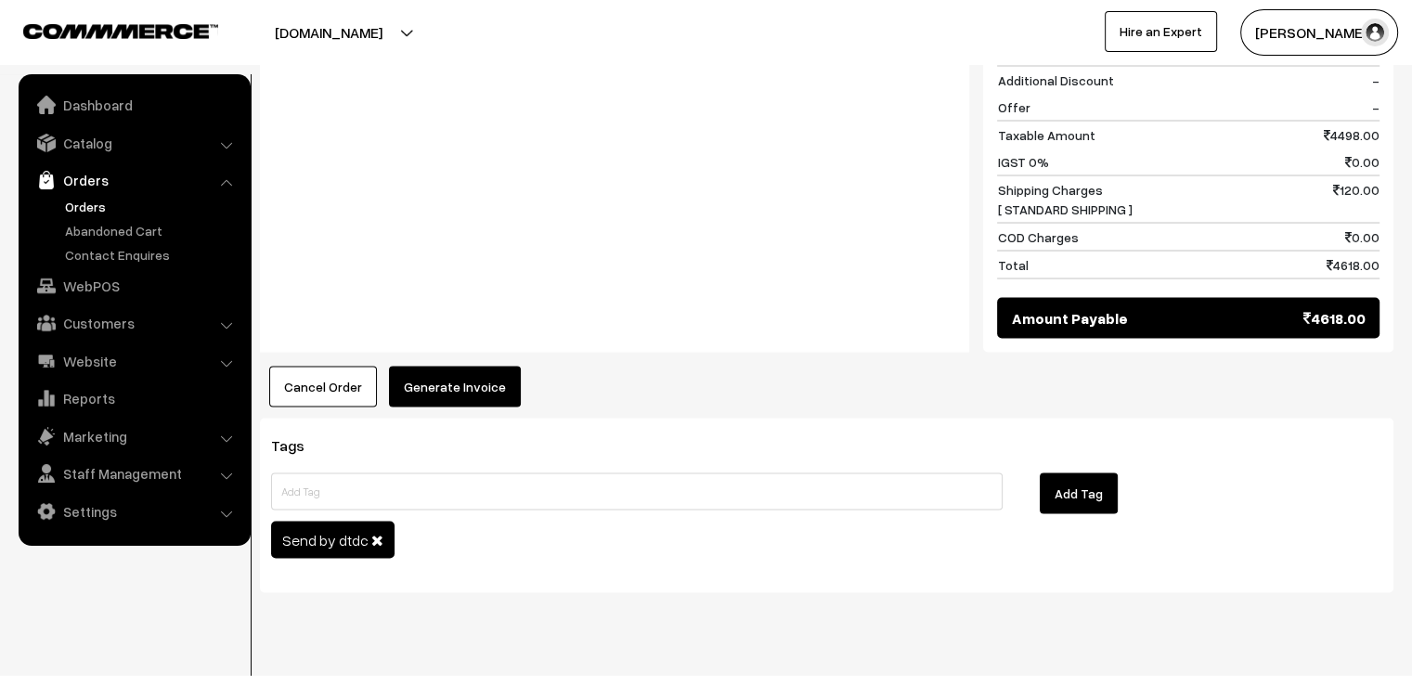
click at [437, 366] on button "Generate Invoice" at bounding box center [455, 386] width 132 height 41
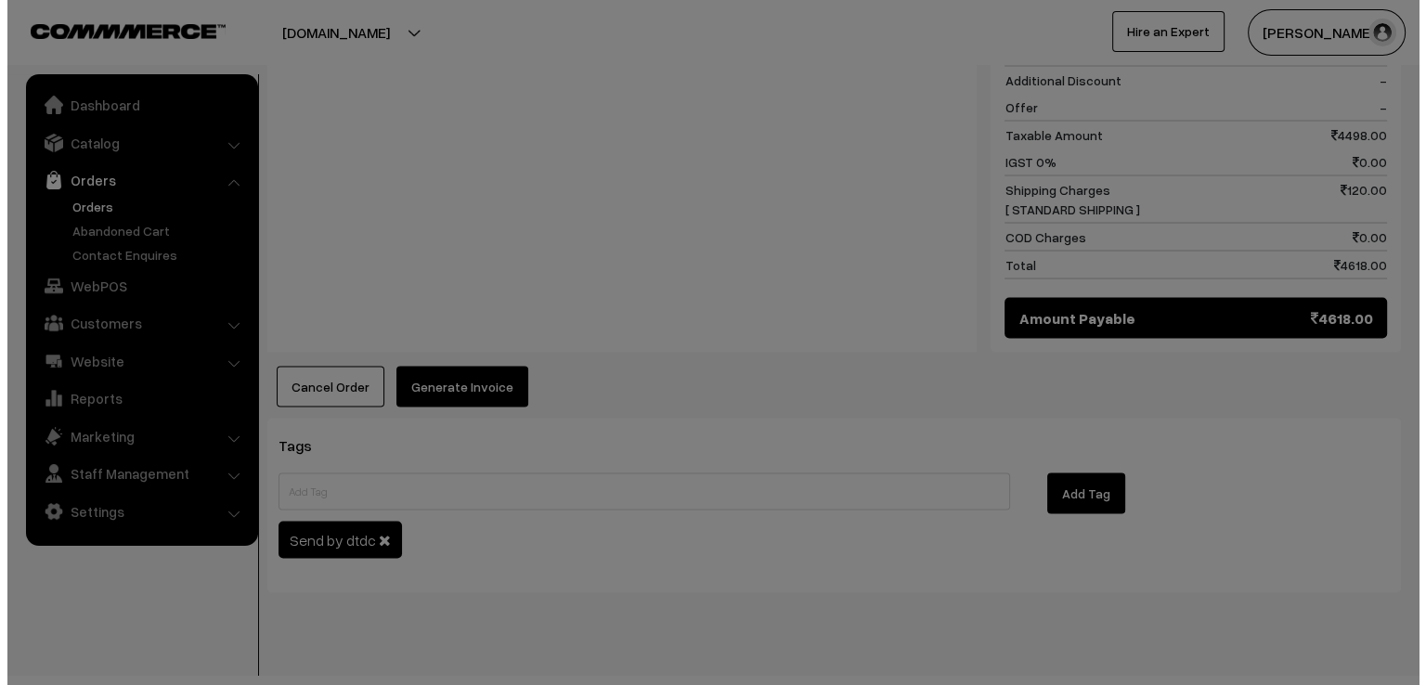
scroll to position [3552, 0]
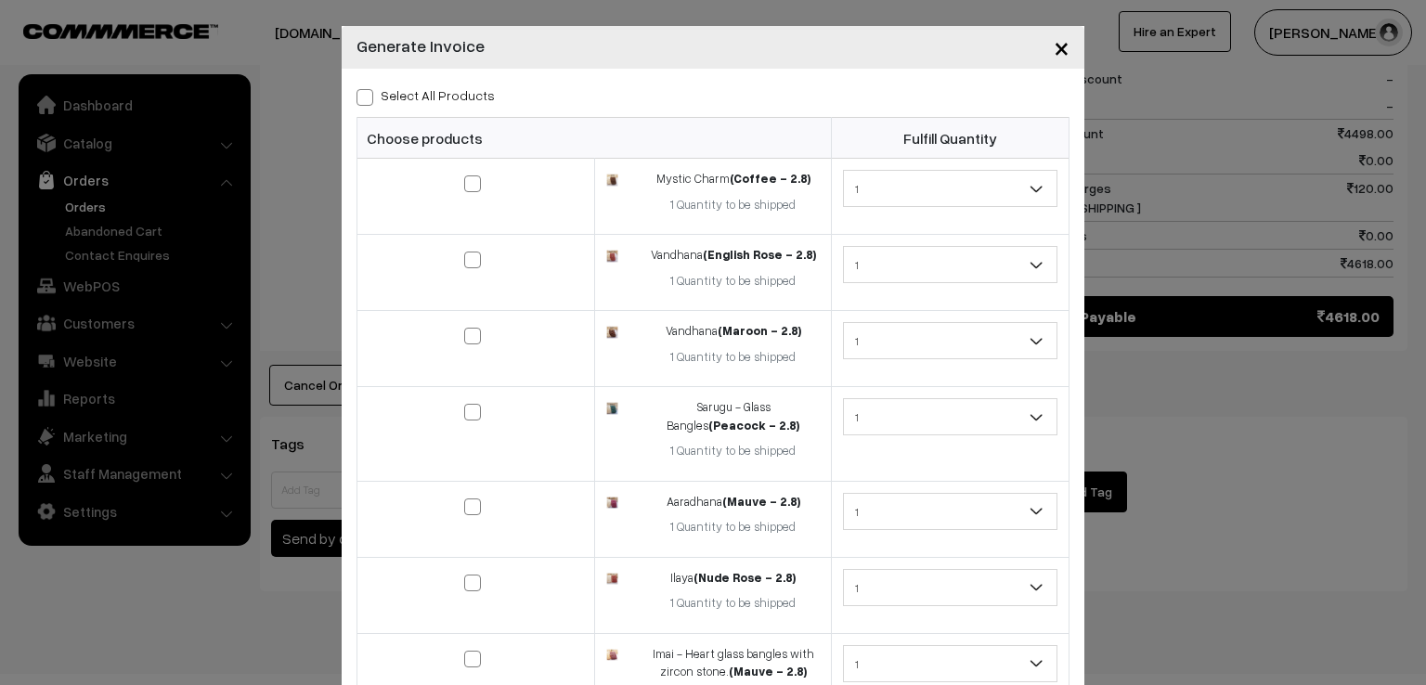
click at [361, 101] on span at bounding box center [364, 97] width 17 height 17
click at [361, 100] on input "Select All Products" at bounding box center [362, 94] width 12 height 12
checkbox input "true"
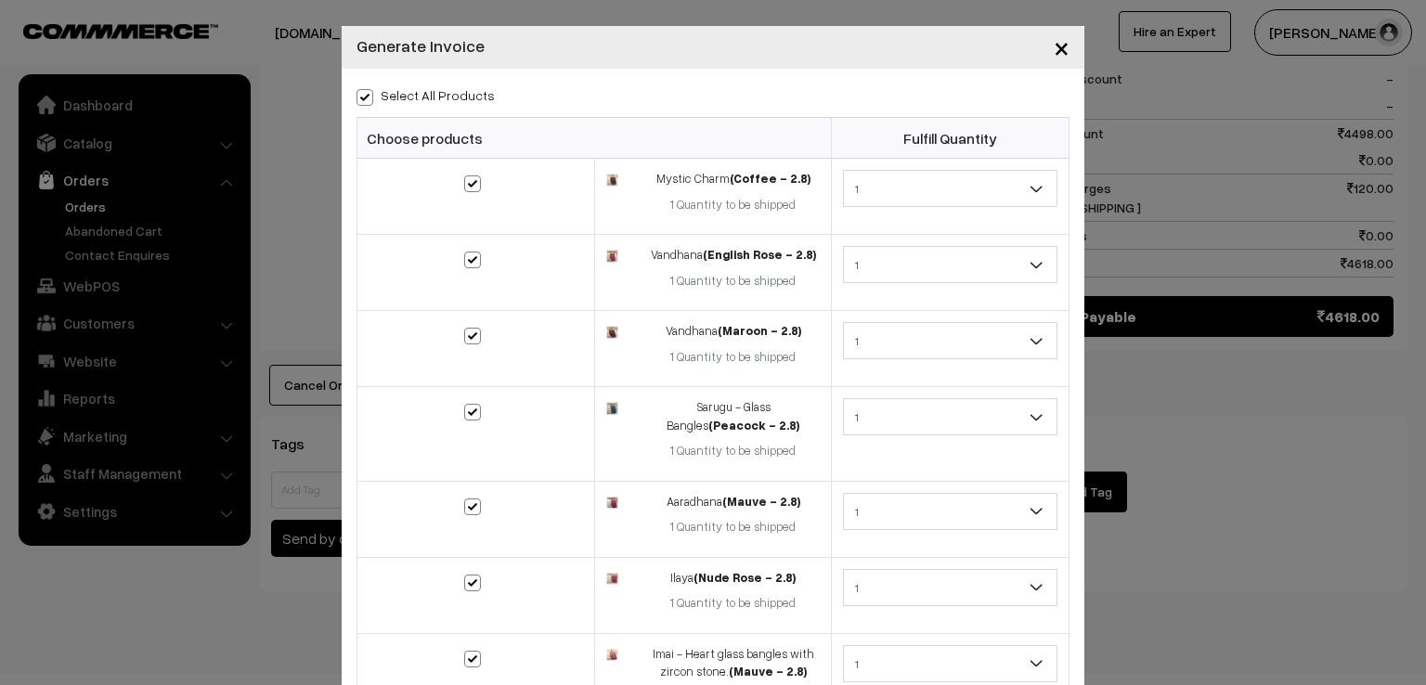
checkbox input "true"
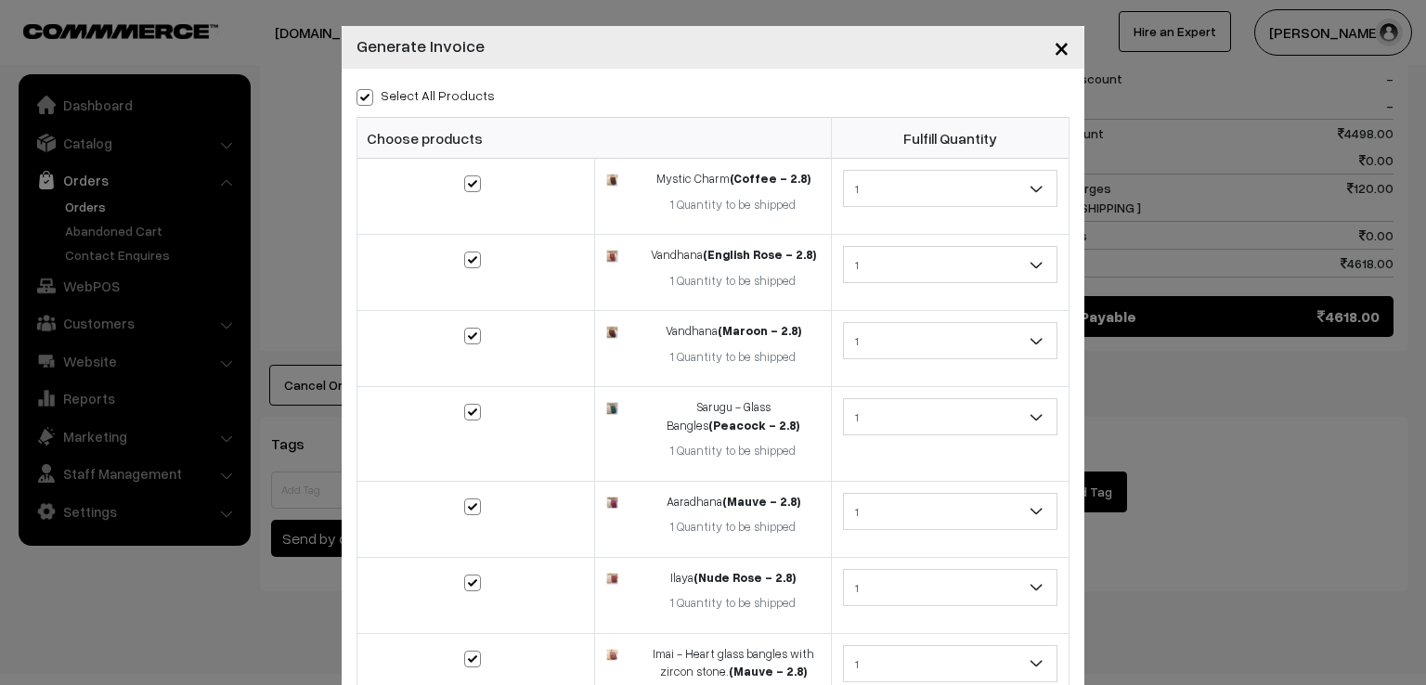
checkbox input "true"
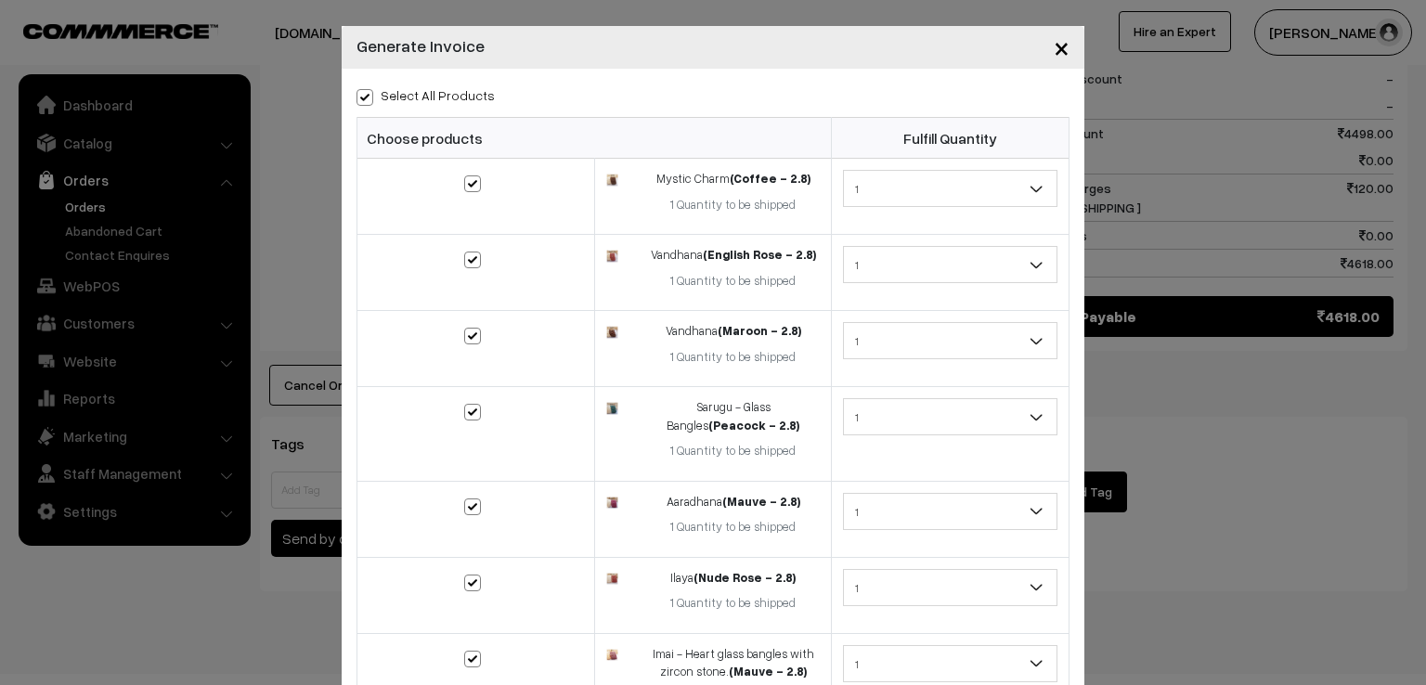
checkbox input "true"
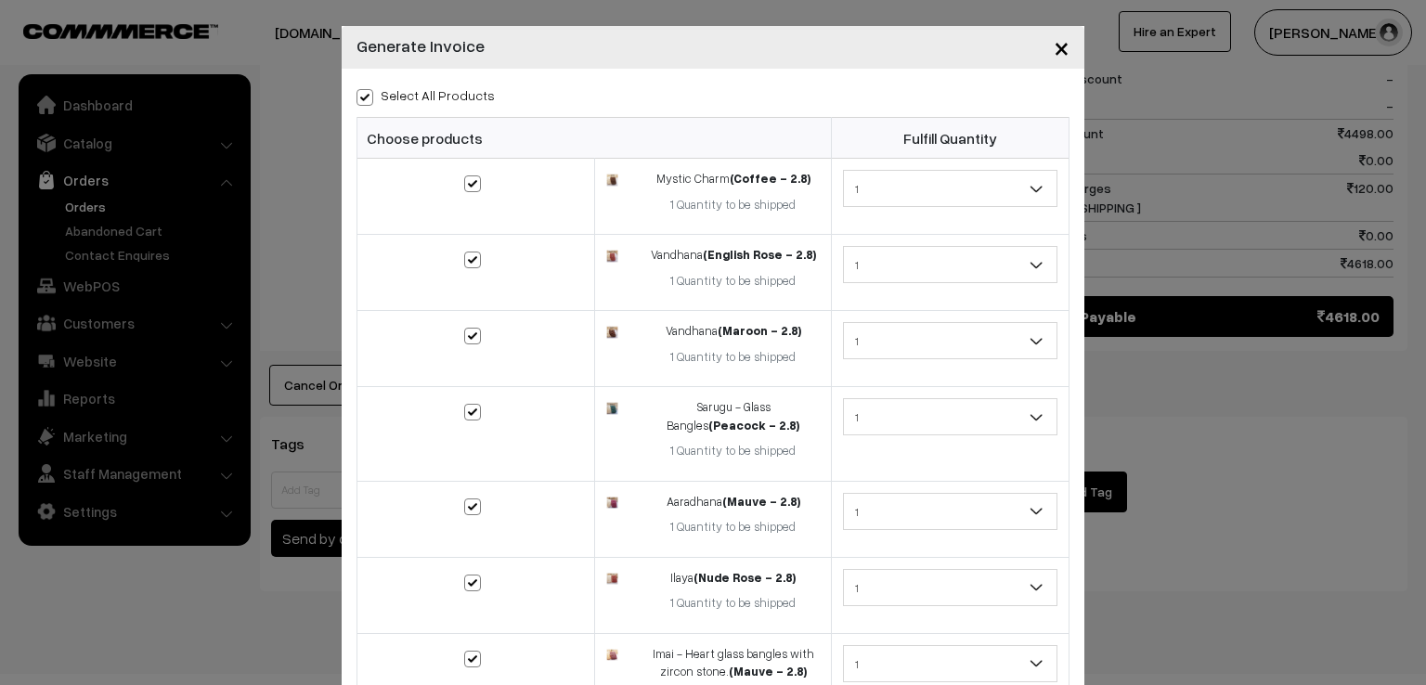
checkbox input "true"
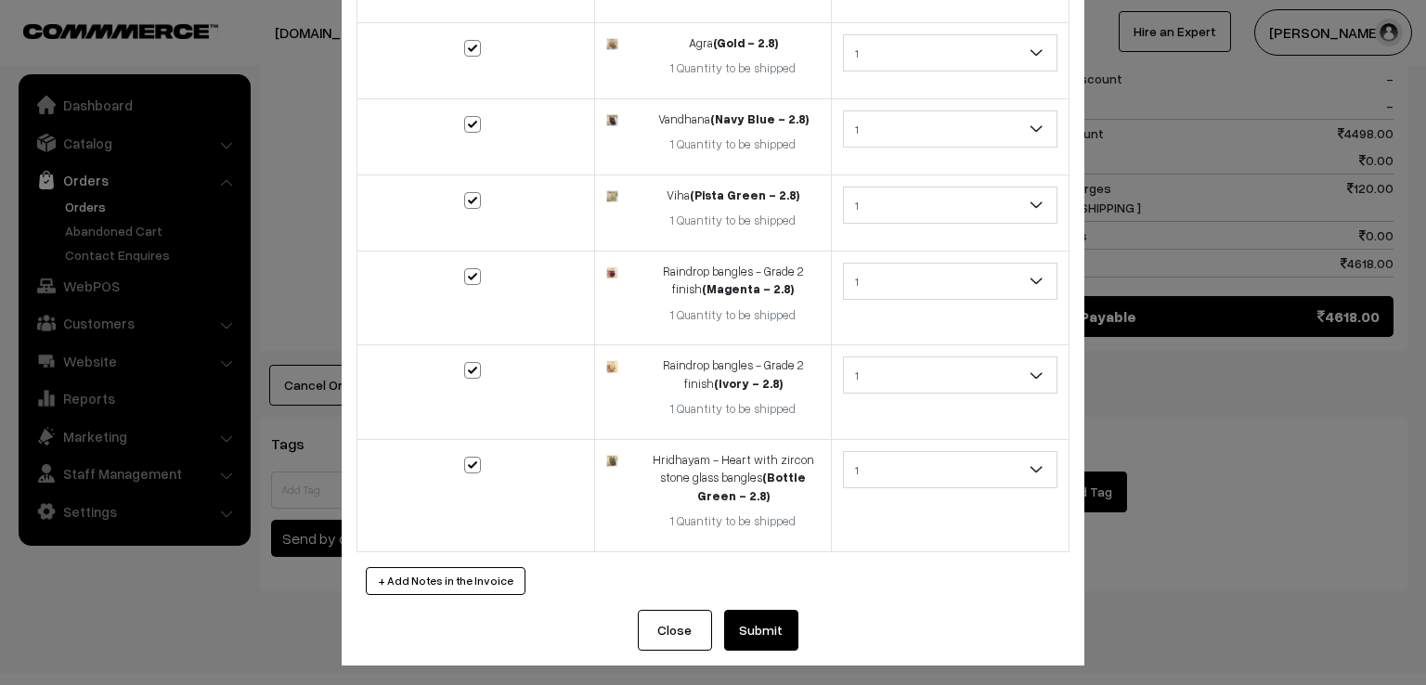
scroll to position [1445, 0]
click at [757, 616] on button "Submit" at bounding box center [761, 629] width 74 height 41
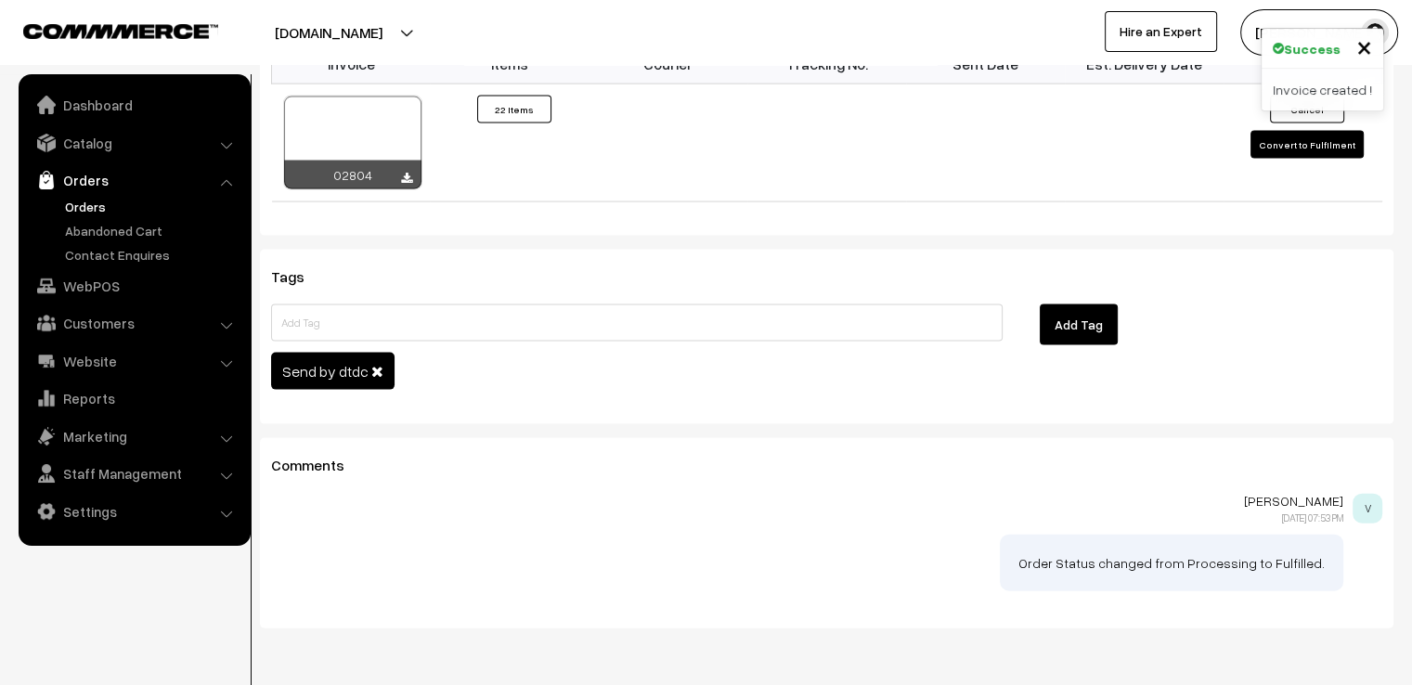
scroll to position [3945, 0]
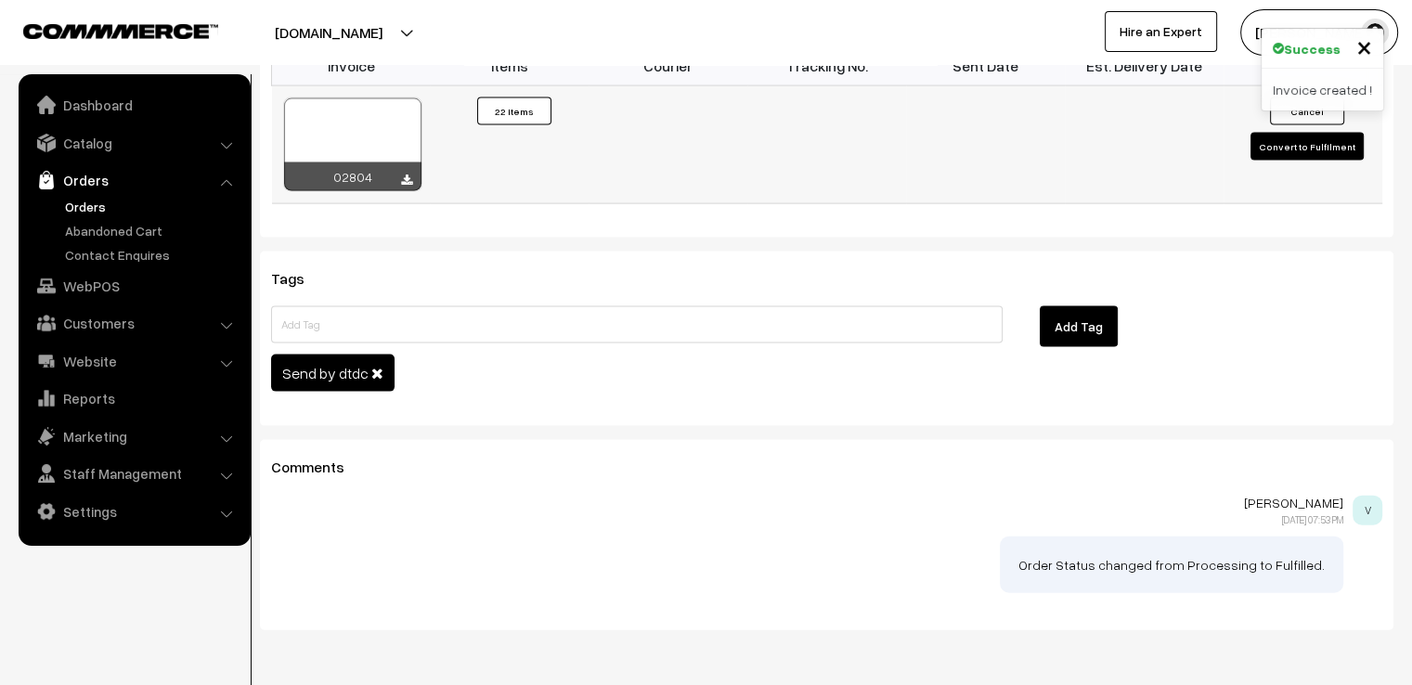
click at [1267, 133] on button "Convert to Fulfilment" at bounding box center [1306, 147] width 113 height 28
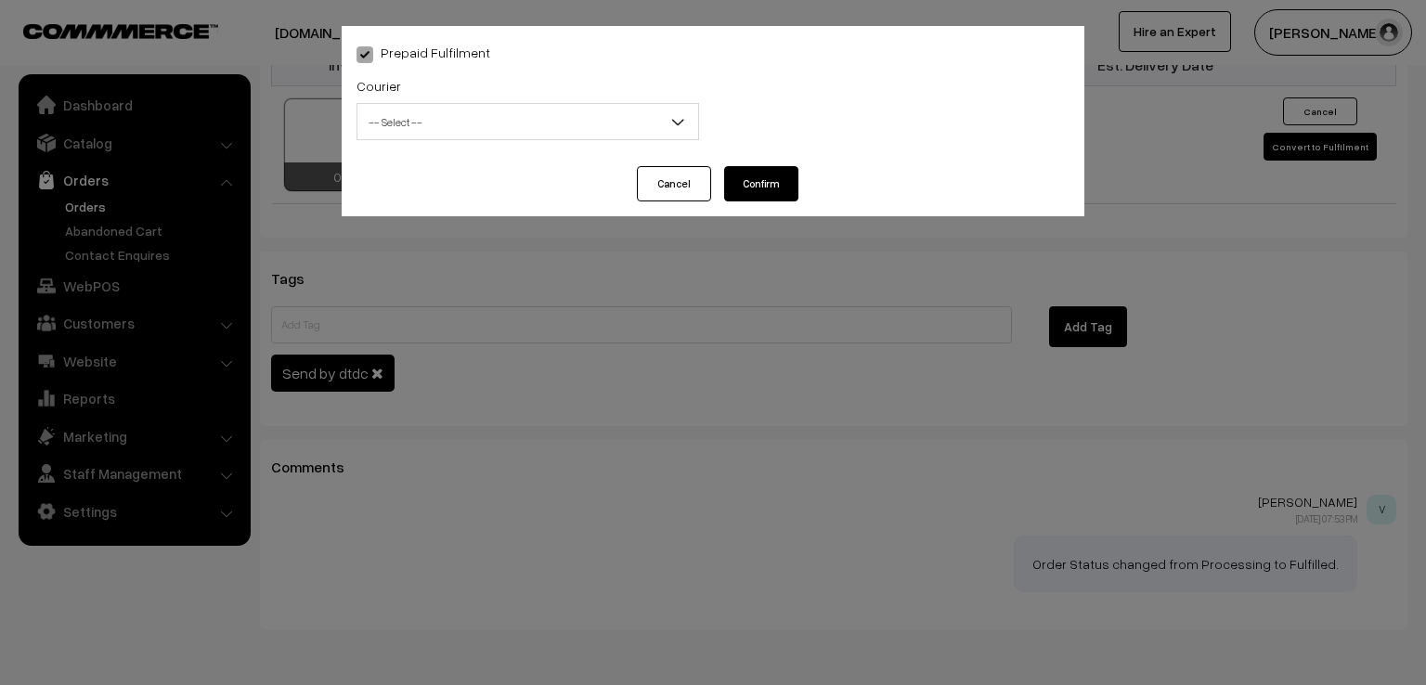
scroll to position [3980, 0]
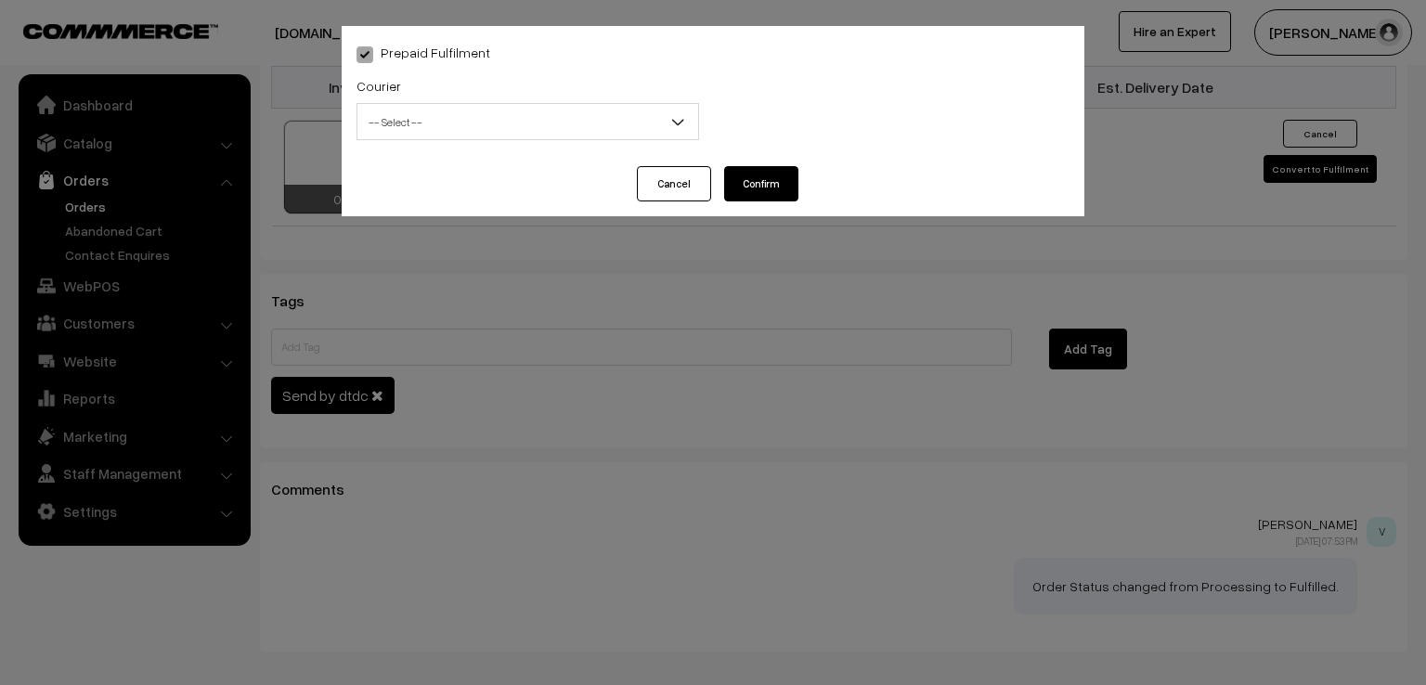
click at [613, 112] on span "-- Select --" at bounding box center [527, 122] width 341 height 32
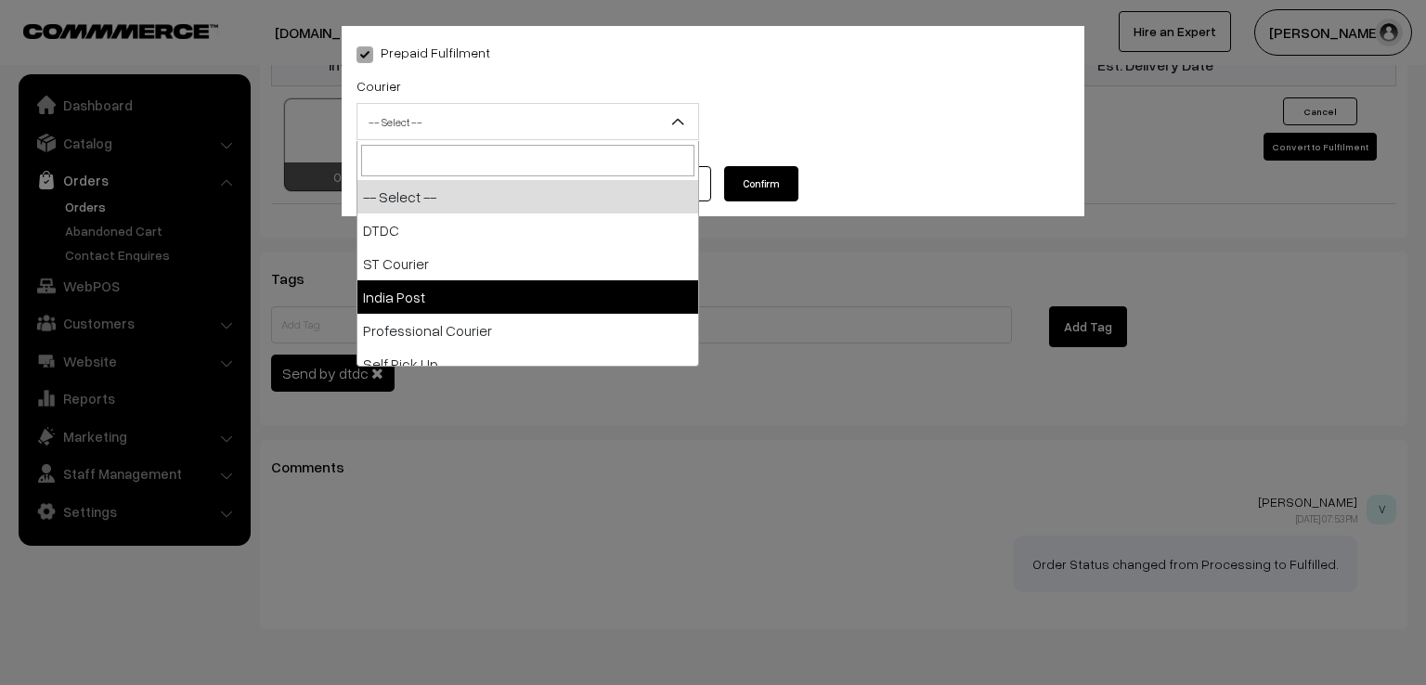
select select "3"
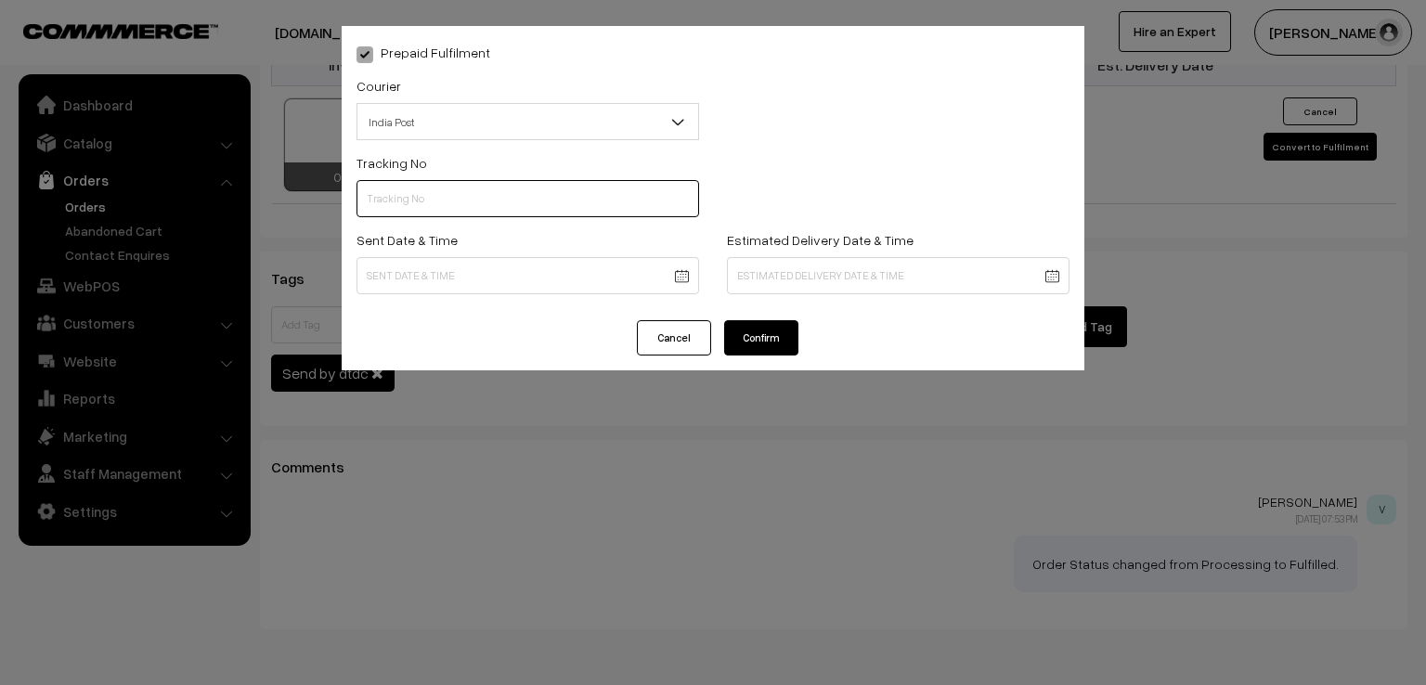
click at [449, 205] on input "text" at bounding box center [527, 198] width 343 height 37
type input "ET659447395IN"
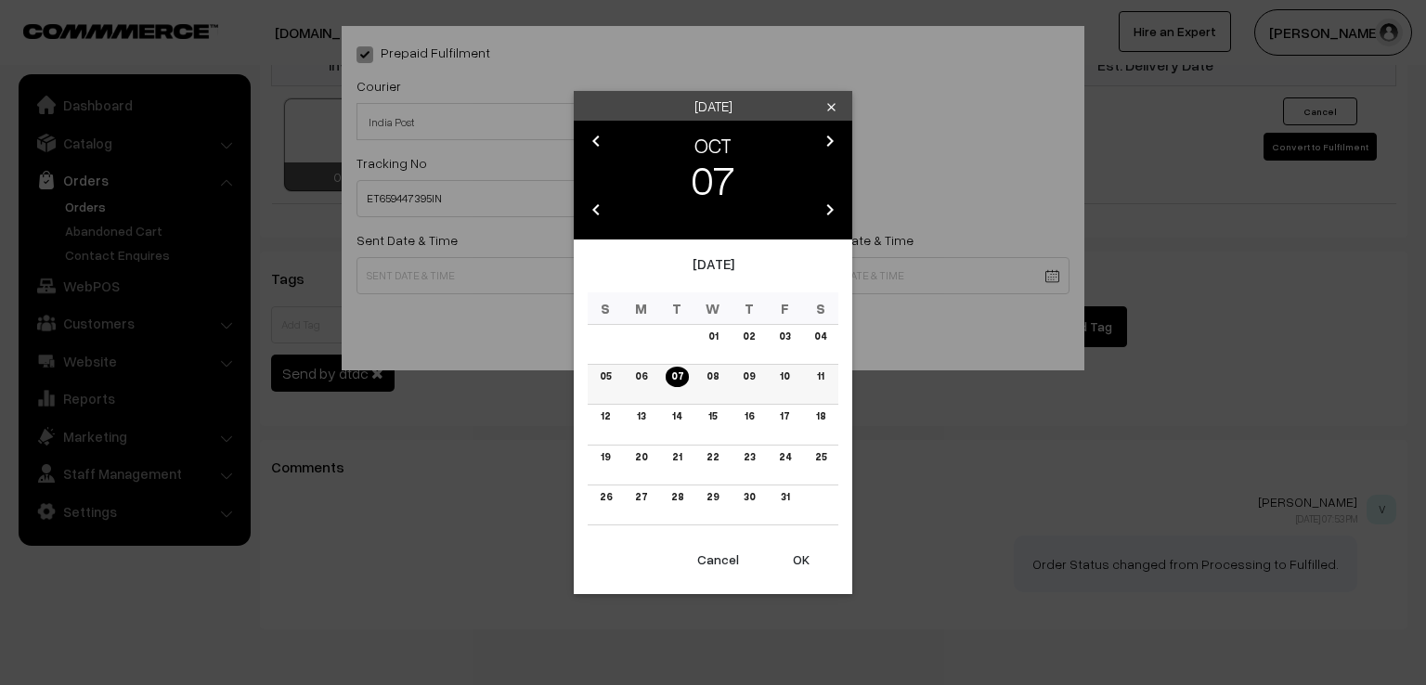
click at [681, 375] on link "07" at bounding box center [677, 376] width 23 height 19
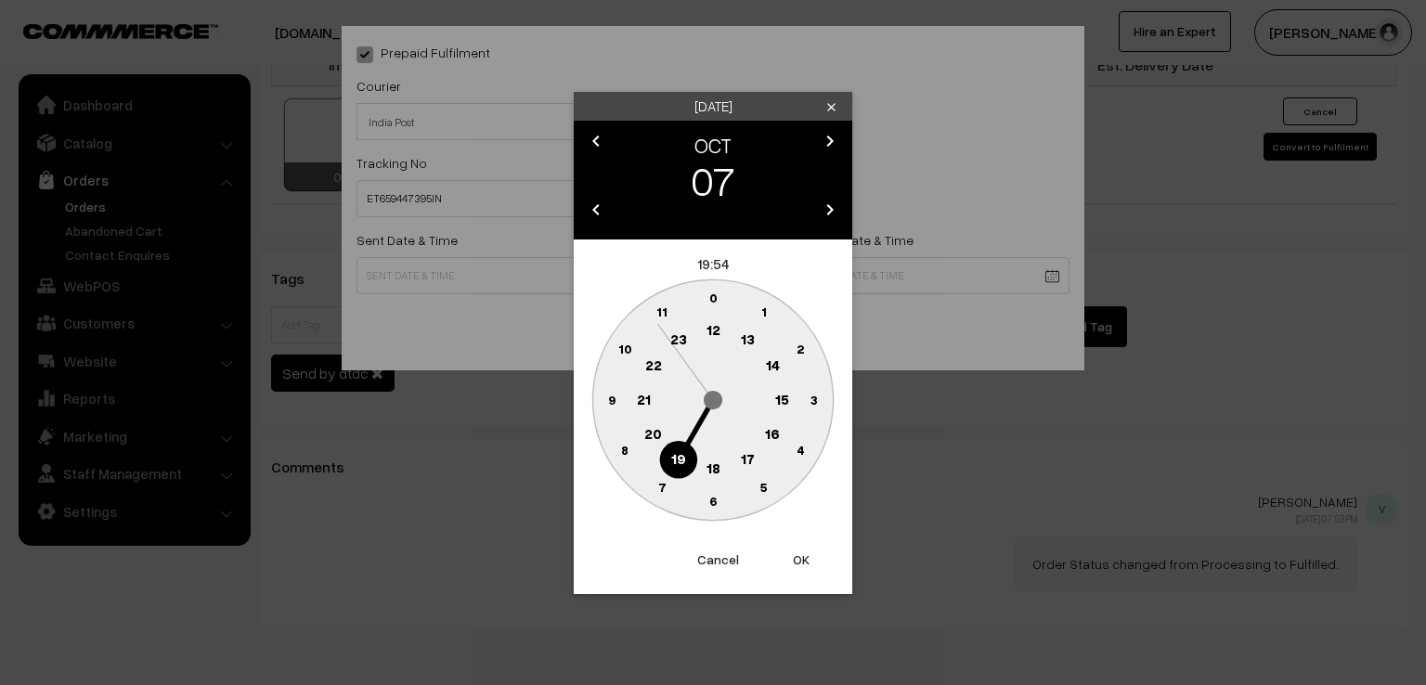
click at [602, 405] on circle at bounding box center [611, 400] width 38 height 38
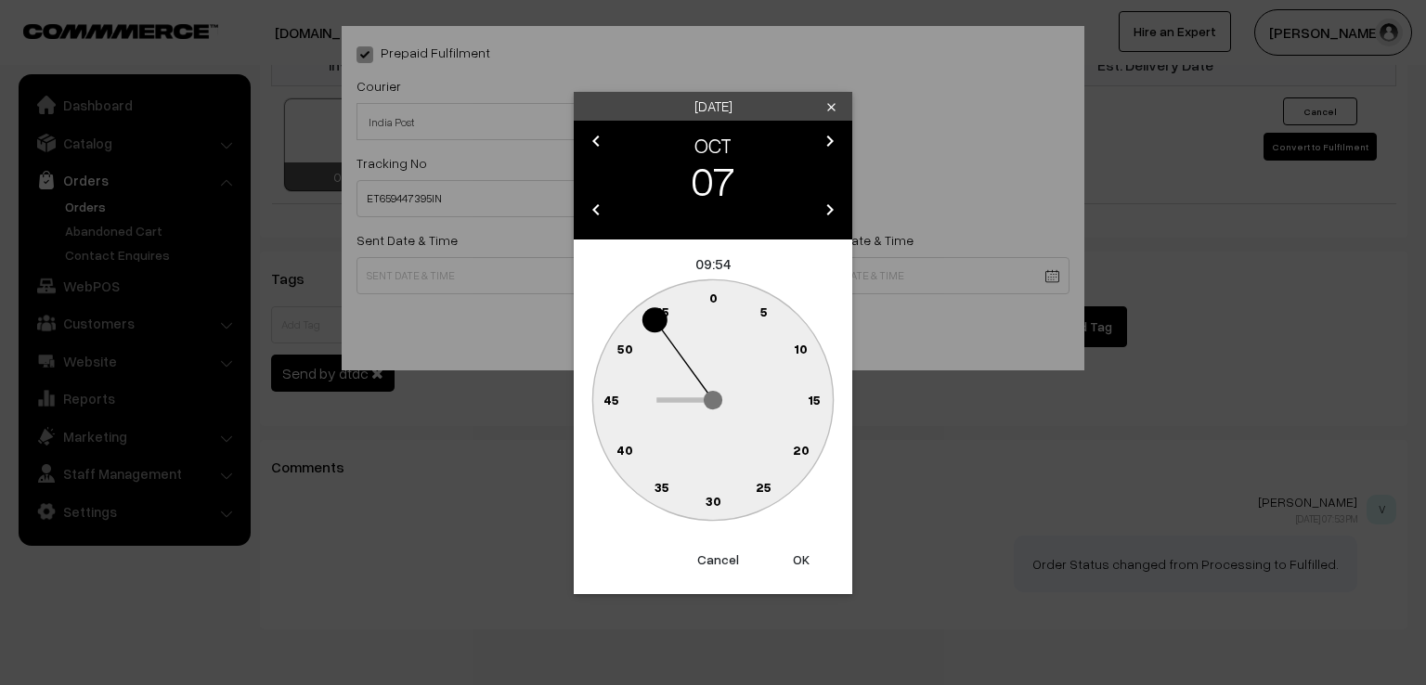
click at [602, 405] on circle at bounding box center [611, 400] width 38 height 38
type input "[DATE] 09:45"
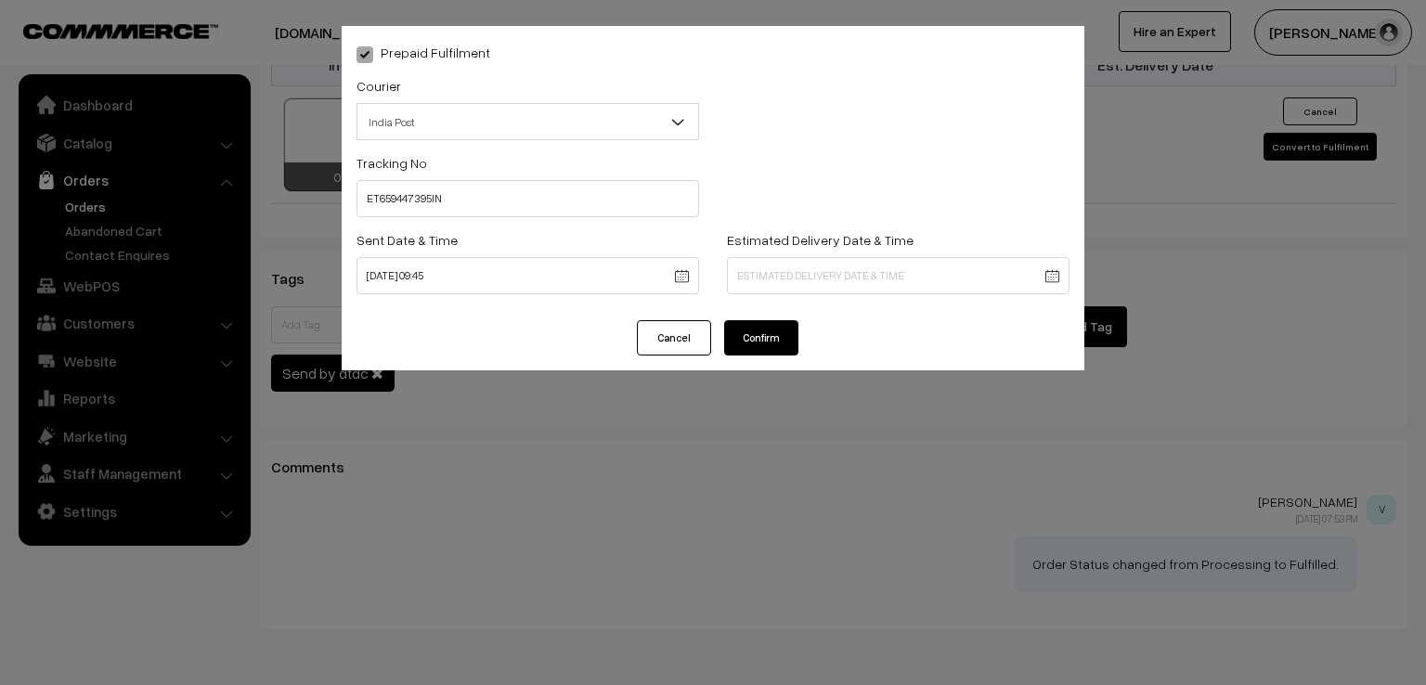
click at [765, 354] on button "Confirm" at bounding box center [761, 337] width 74 height 35
